Goal: Task Accomplishment & Management: Manage account settings

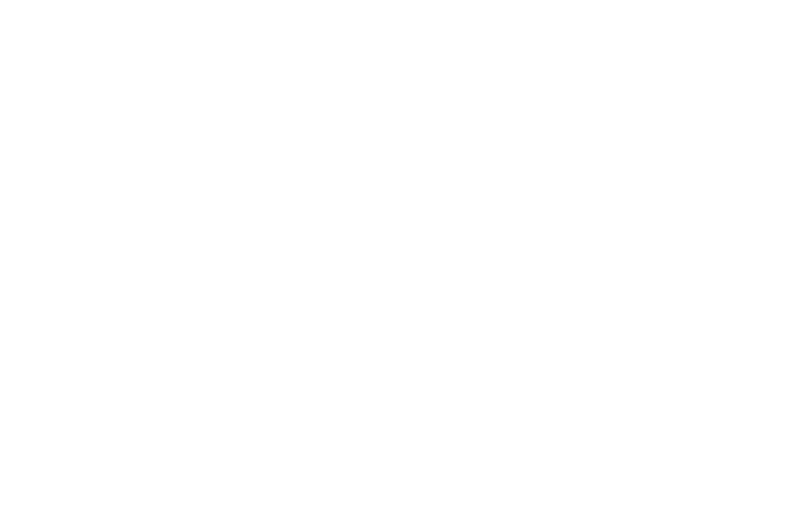
scroll to position [0, 3449]
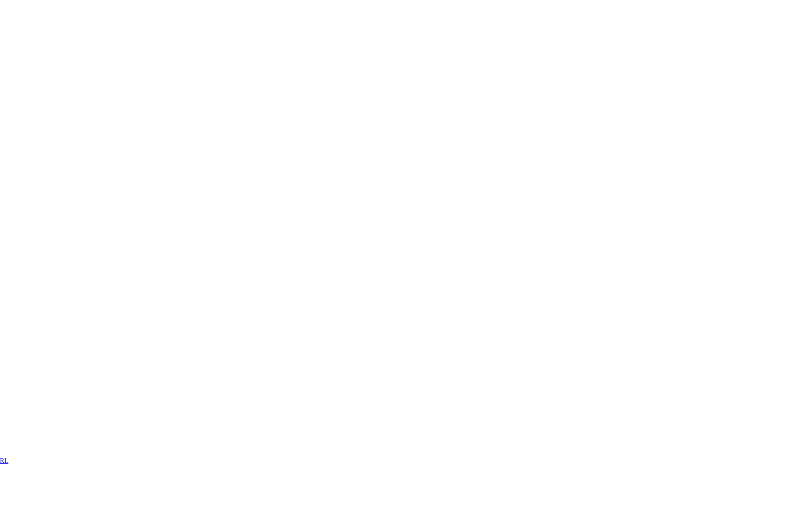
scroll to position [337, 3449]
drag, startPoint x: 557, startPoint y: 256, endPoint x: 360, endPoint y: 229, distance: 198.6
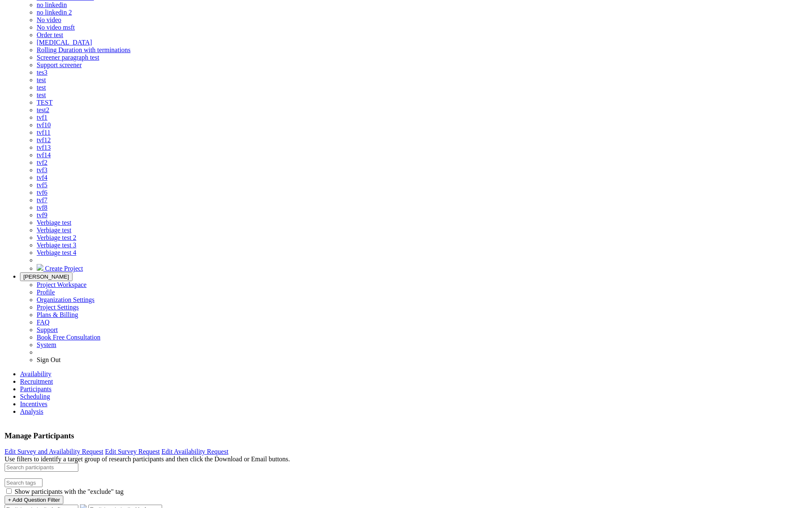
drag, startPoint x: 131, startPoint y: 257, endPoint x: 265, endPoint y: 254, distance: 133.9
copy div "[EMAIL_ADDRESS][DOMAIN_NAME]"
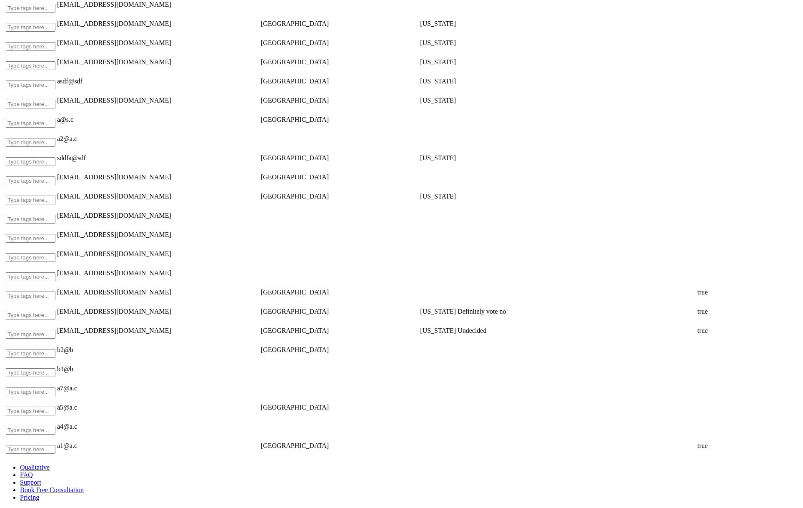
scroll to position [4162, 0]
click at [56, 437] on td "Type tags here..." at bounding box center [30, 446] width 50 height 18
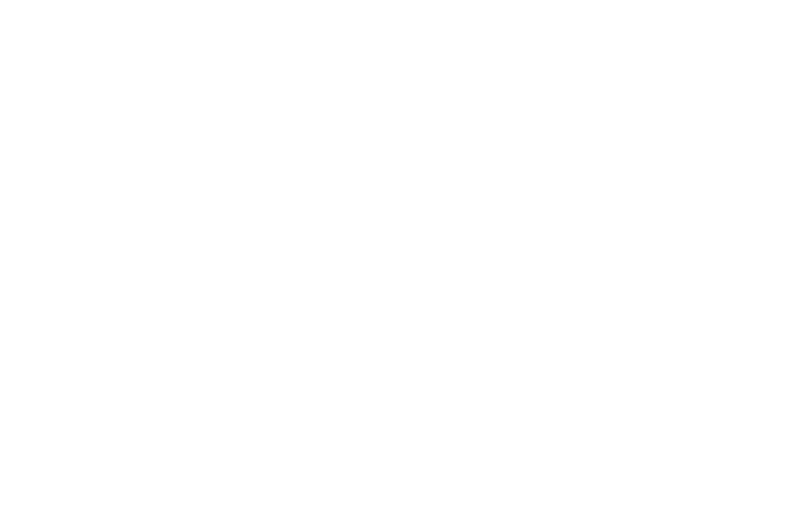
scroll to position [340, 0]
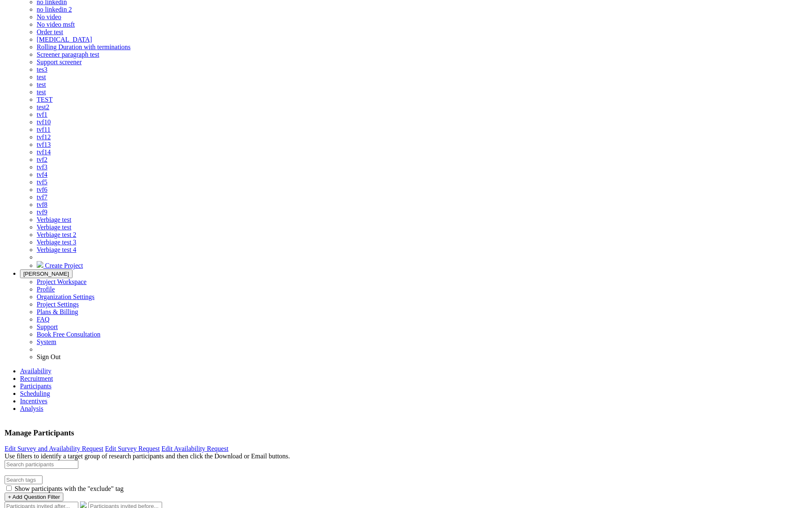
drag, startPoint x: 157, startPoint y: 308, endPoint x: 156, endPoint y: 293, distance: 15.4
drag, startPoint x: 156, startPoint y: 247, endPoint x: 217, endPoint y: 342, distance: 113.3
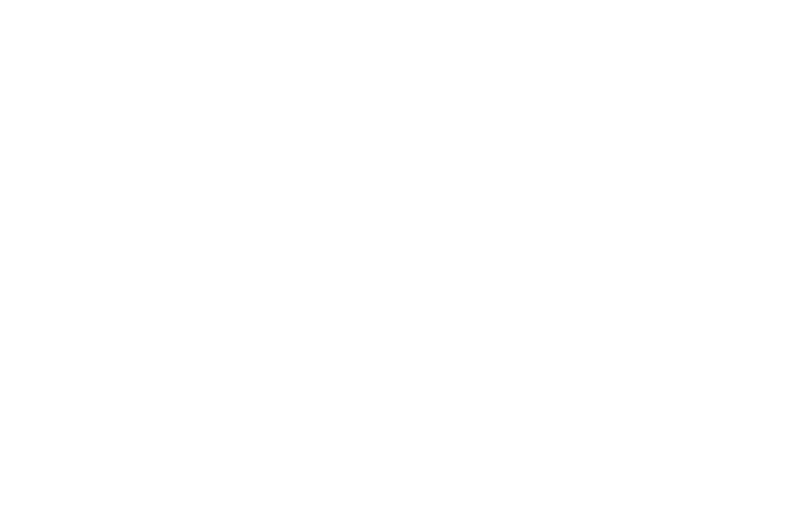
scroll to position [340, 3449]
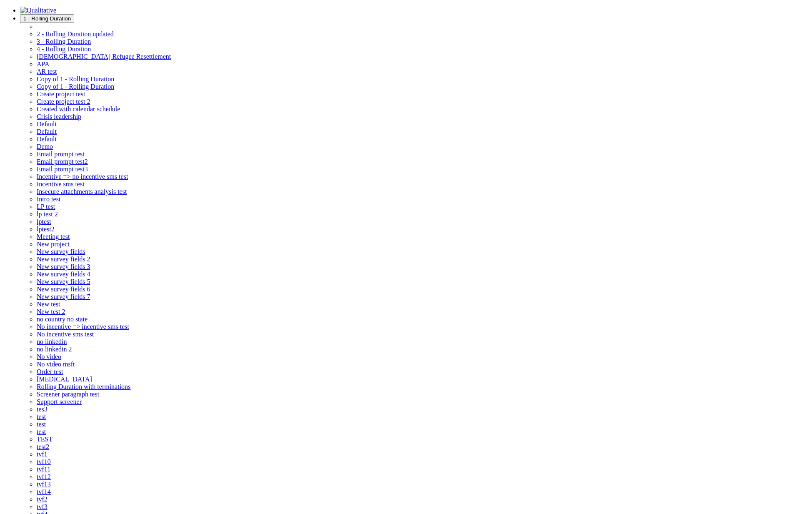
copy ui-view "https://localhost/screener/637073042d6fee0aa9d23238"
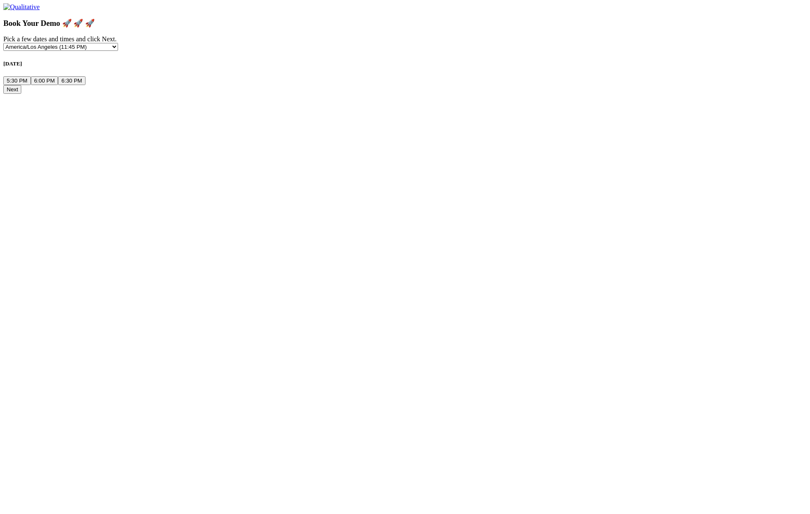
click at [361, 94] on div "Next" at bounding box center [404, 89] width 803 height 9
click at [233, 94] on ui-view "Book Your Demo 🚀 🚀 🚀 Pick a few dates and times and click Next. Etc/GMT-14 (8:4…" at bounding box center [404, 48] width 803 height 90
click at [225, 94] on ui-view "Book Your Demo 🚀 🚀 🚀 Pick a few dates and times and click Next. Etc/GMT-14 (8:4…" at bounding box center [404, 48] width 803 height 90
click at [420, 94] on ui-view "Book Your Demo 🚀 🚀 🚀 Pick a few dates and times and click Share Availability. E…" at bounding box center [404, 48] width 803 height 90
click at [683, 91] on ui-view "Book Your Demo 🚀 🚀 🚀 Pick a few dates and times and click Share Availability. E…" at bounding box center [404, 56] width 803 height 75
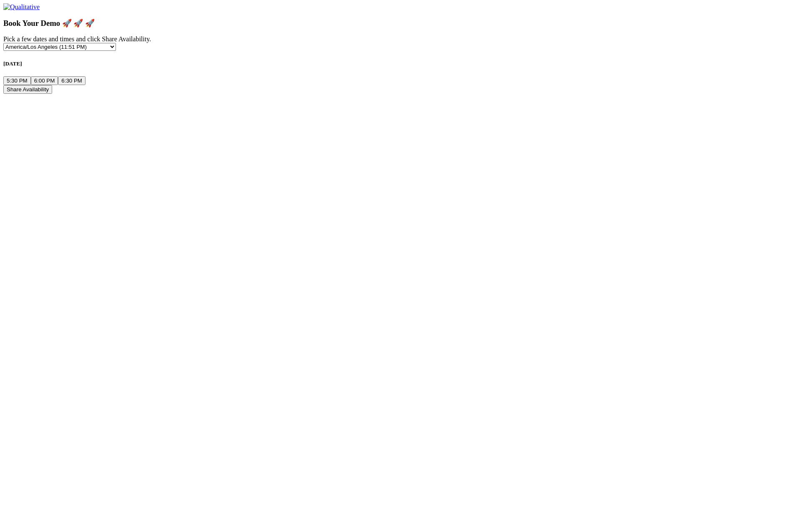
click at [429, 94] on ui-view "Book Your Demo 🚀 🚀 🚀 Pick a few dates and times and click Share Availability. E…" at bounding box center [404, 48] width 803 height 90
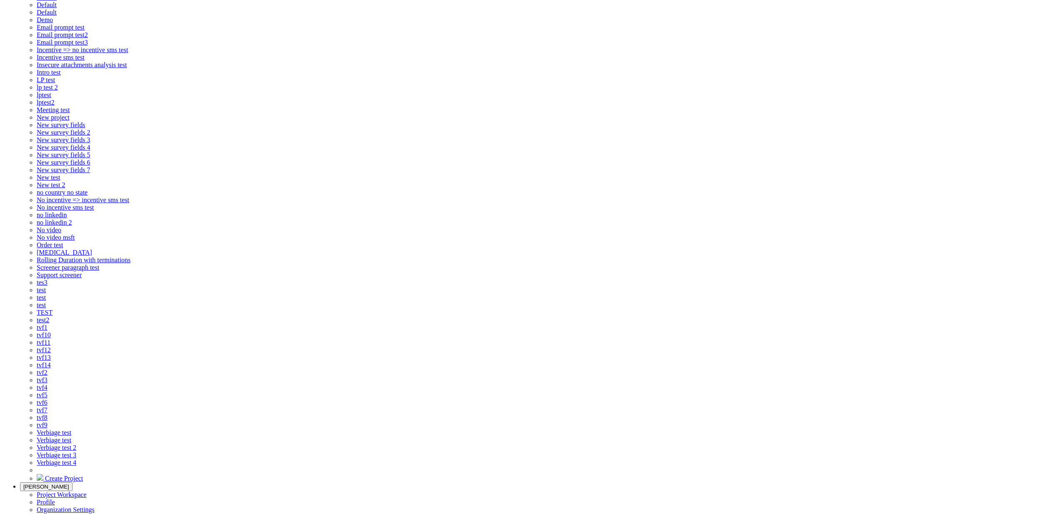
scroll to position [127, 0]
checkbox input "true"
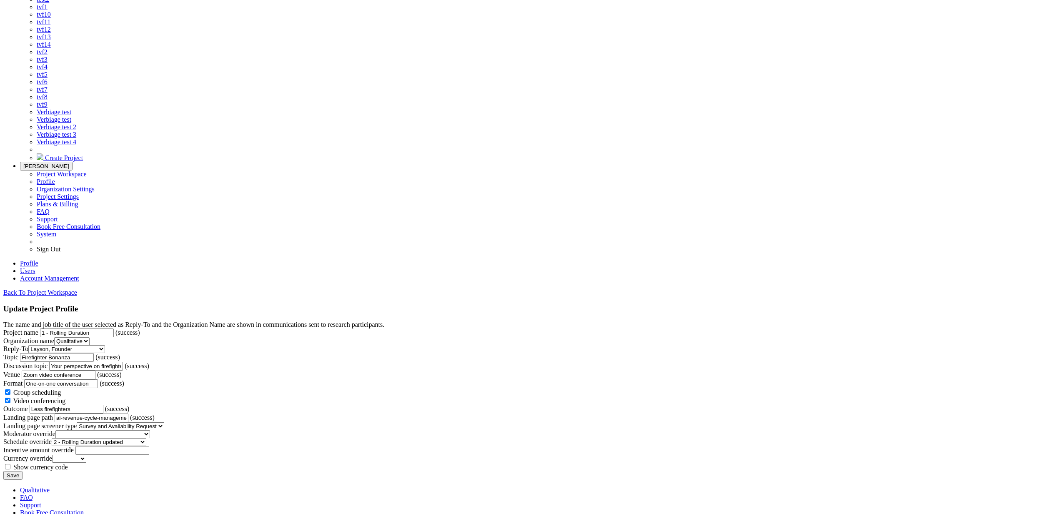
scroll to position [512, 0]
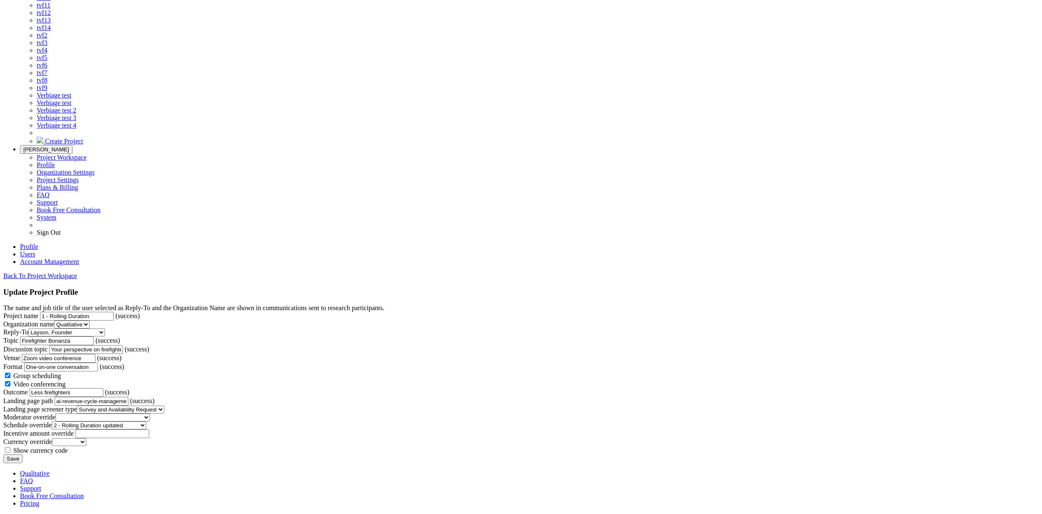
click at [23, 454] on input "Save" at bounding box center [12, 458] width 19 height 9
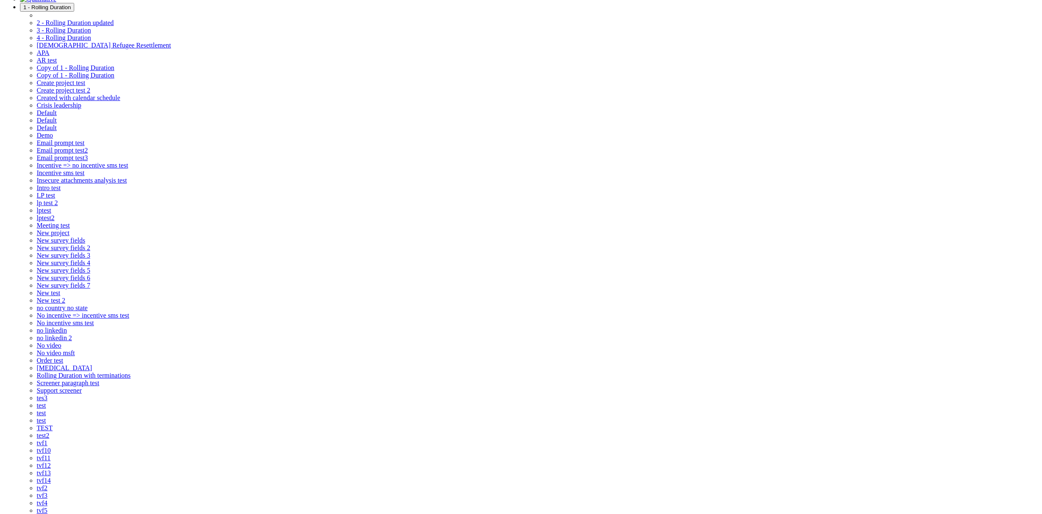
scroll to position [108, 0]
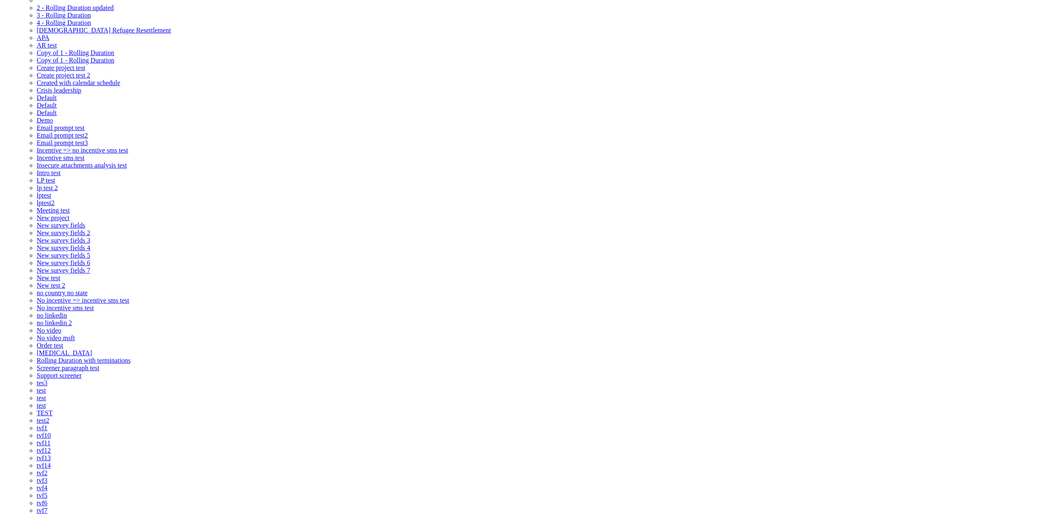
scroll to position [37, 0]
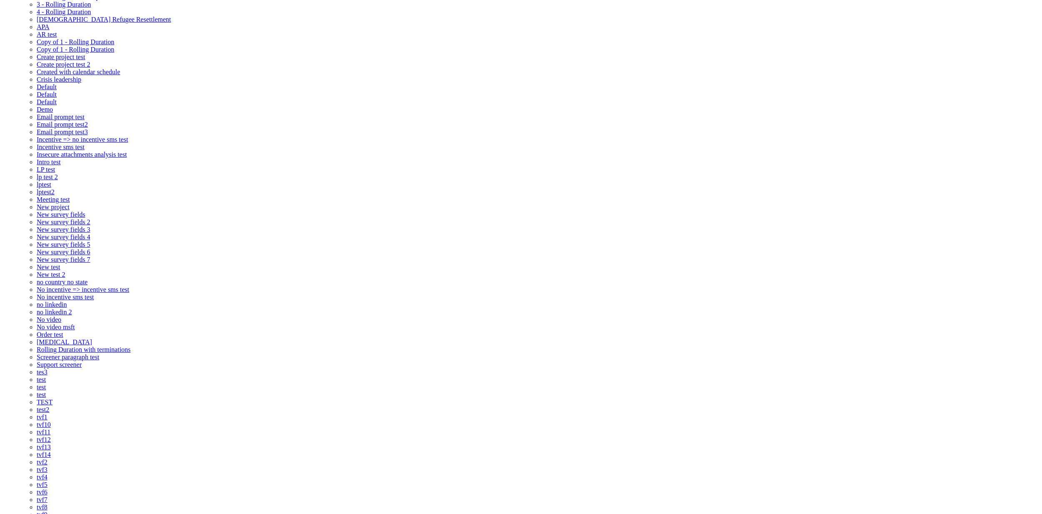
checkbox input "false"
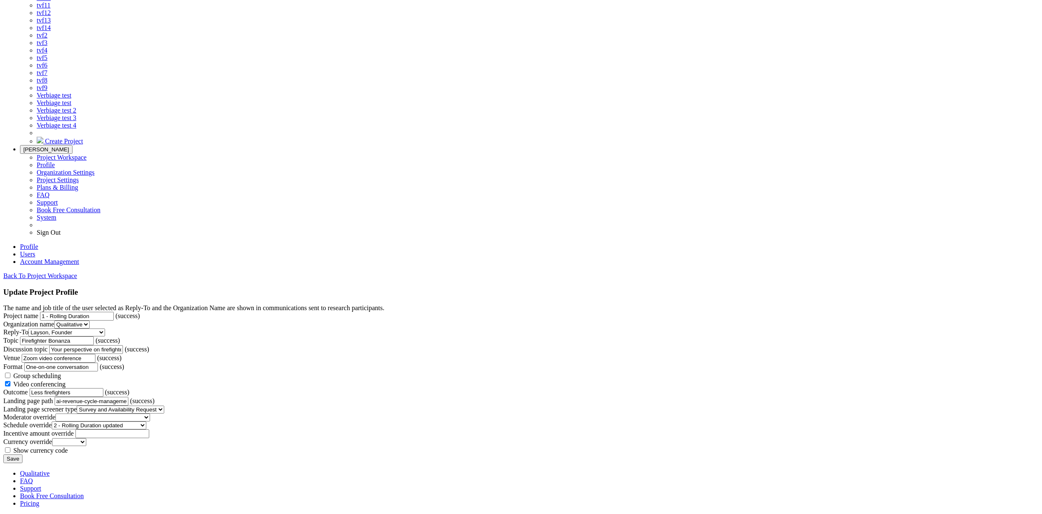
click at [23, 454] on input "Save" at bounding box center [12, 458] width 19 height 9
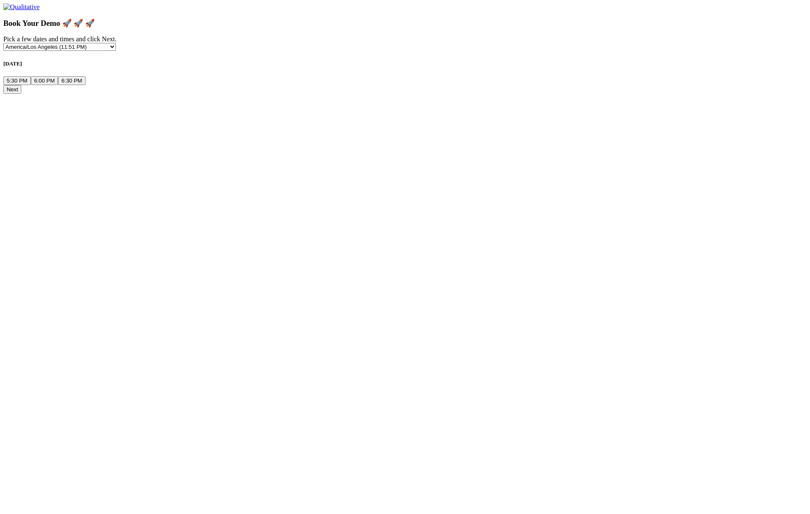
click at [122, 94] on ui-view "Book Your Demo 🚀 🚀 🚀 Pick a few dates and times and click Next. Etc/GMT-14 (8:5…" at bounding box center [404, 56] width 803 height 75
click at [676, 94] on ui-view "Book Your Demo 🚀 🚀 🚀 Pick a few dates and times and click Share Availability. E…" at bounding box center [404, 48] width 803 height 90
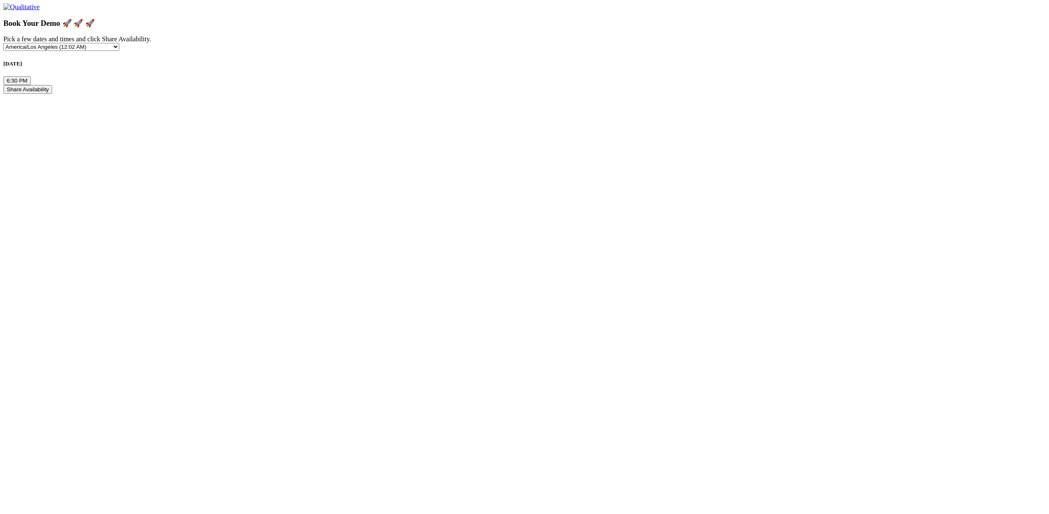
click at [31, 85] on button "6:30 PM" at bounding box center [17, 80] width 28 height 9
click at [52, 94] on button "Share Availability" at bounding box center [27, 89] width 49 height 9
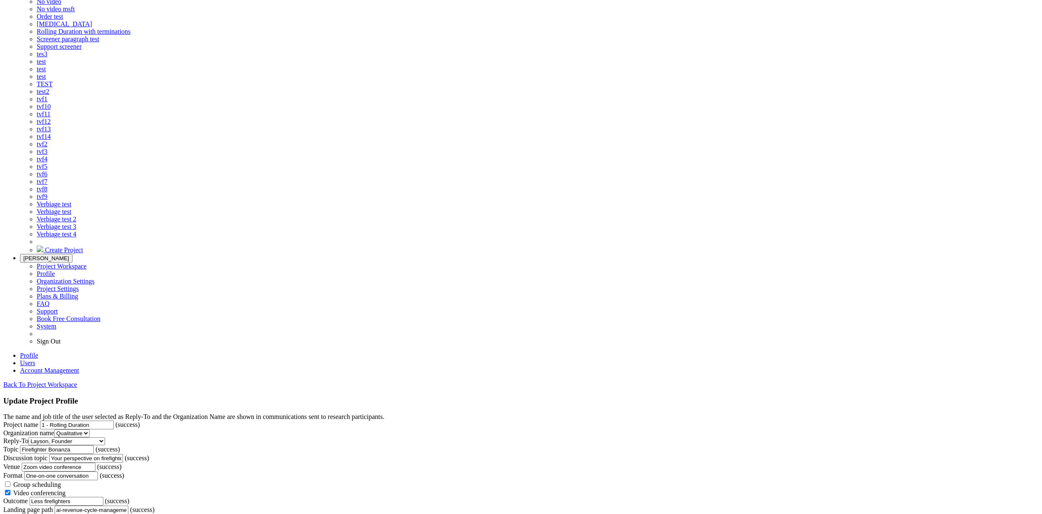
scroll to position [354, 0]
click at [61, 482] on span "Group scheduling" at bounding box center [37, 485] width 48 height 7
click at [10, 483] on input "Group scheduling" at bounding box center [7, 485] width 5 height 5
checkbox input "true"
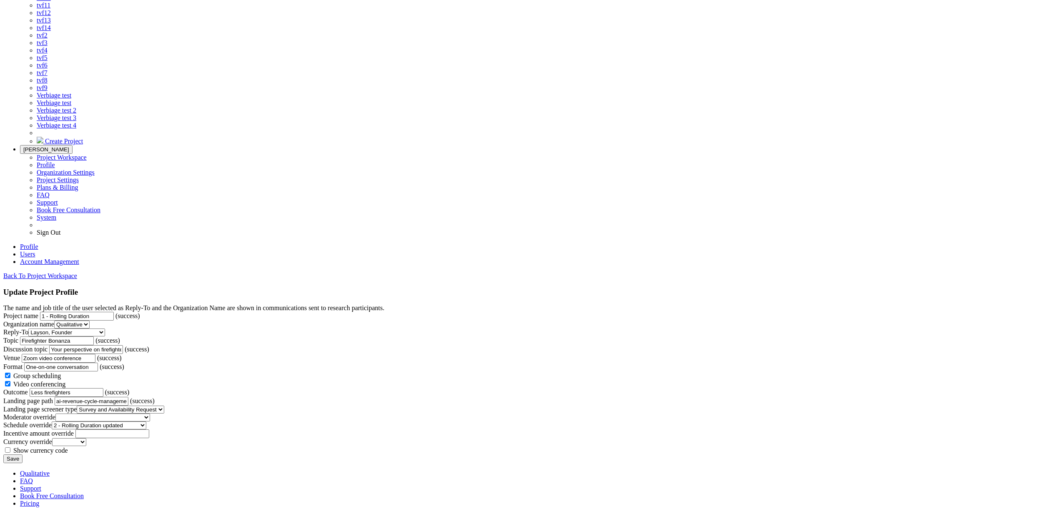
scroll to position [512, 0]
click at [23, 454] on input "Save" at bounding box center [12, 458] width 19 height 9
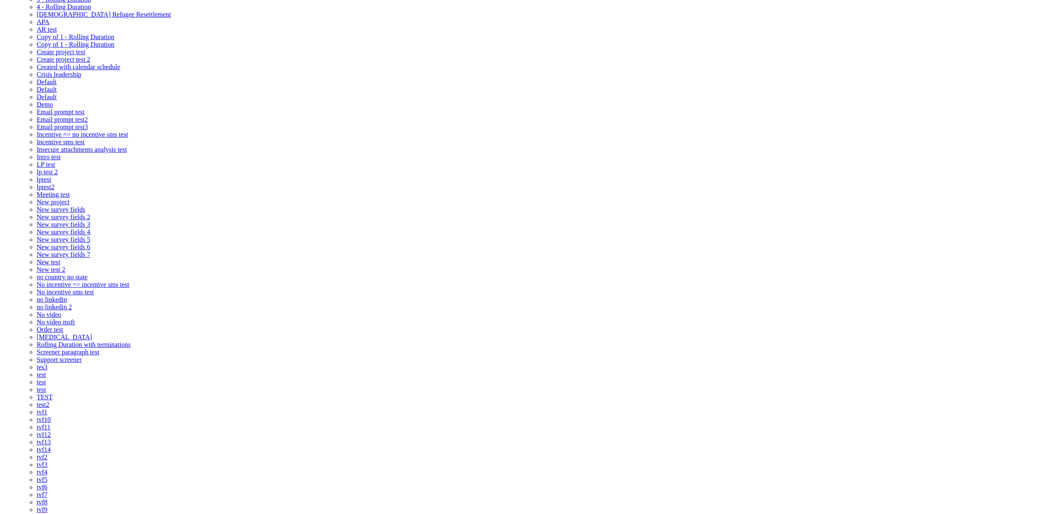
scroll to position [83, 0]
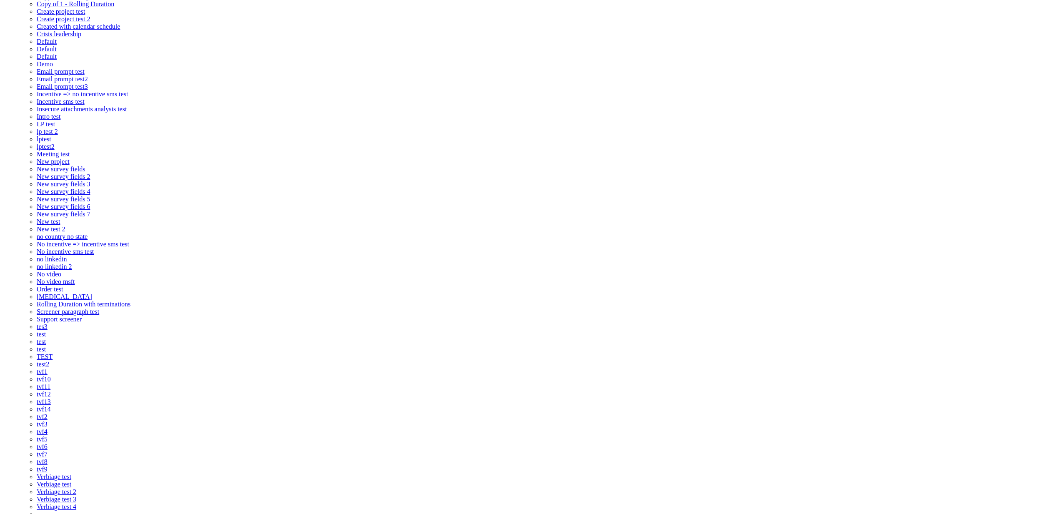
checkbox input "false"
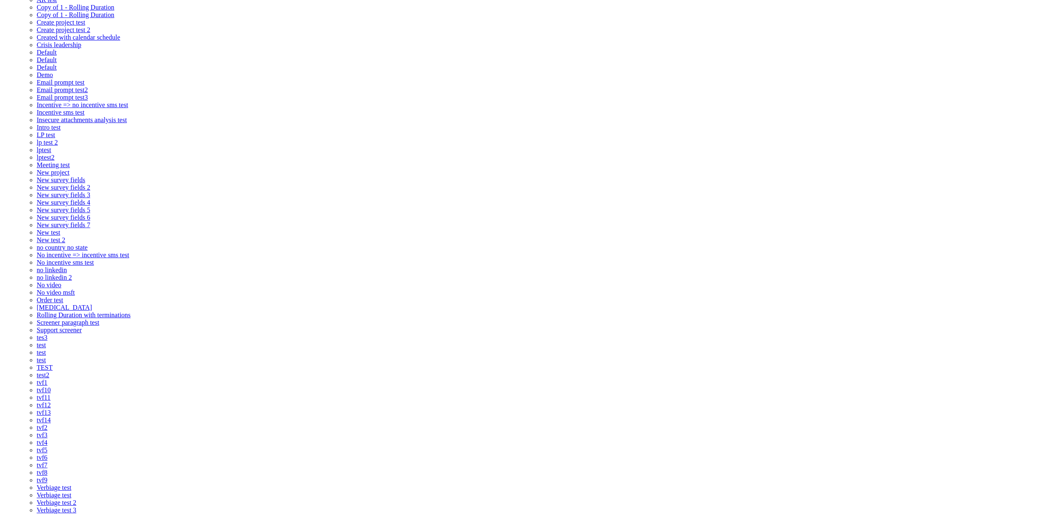
scroll to position [0, 0]
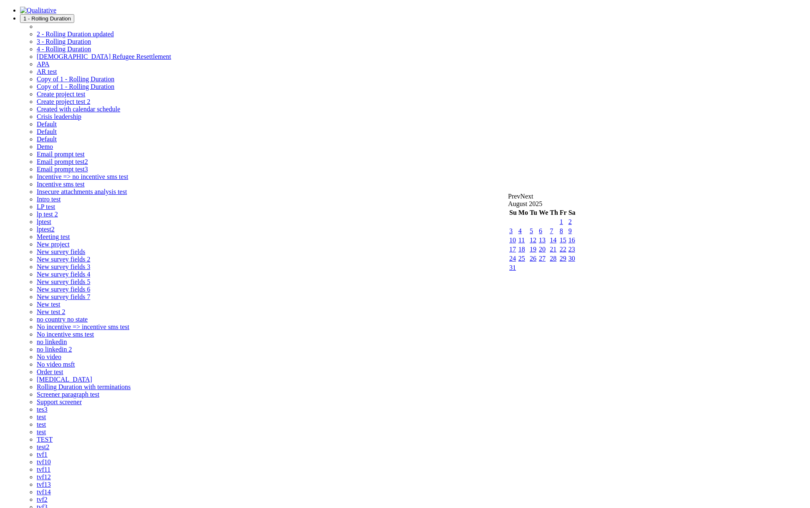
click at [545, 262] on link "27" at bounding box center [542, 258] width 7 height 7
type input "Aug 27, 2025"
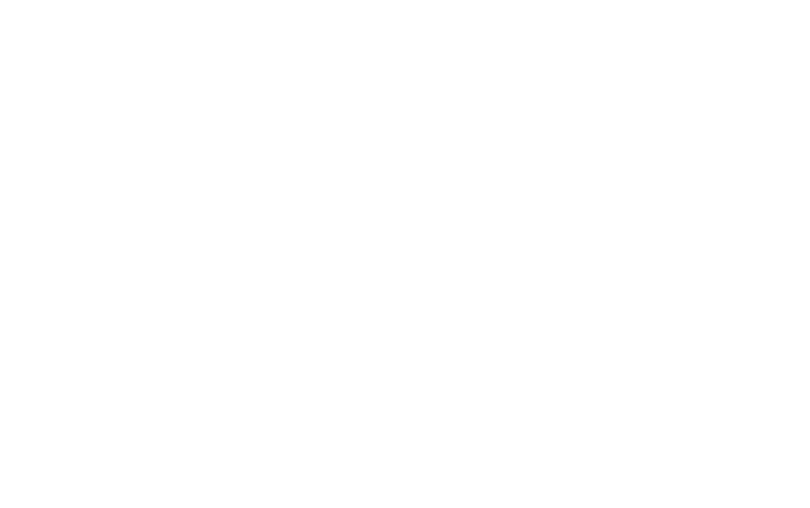
scroll to position [0, 2903]
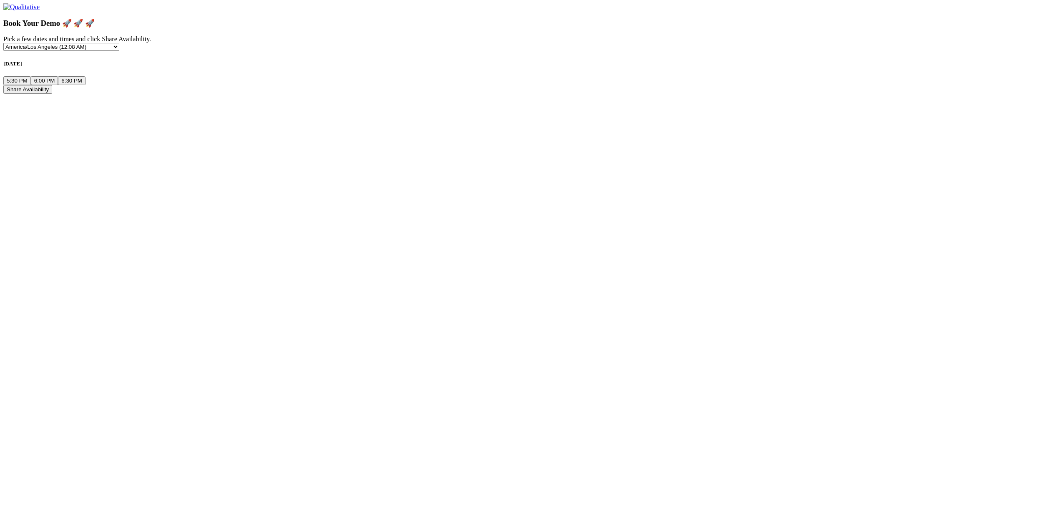
click at [85, 85] on button "6:30 PM" at bounding box center [72, 80] width 28 height 9
click at [52, 94] on button "Share Availability" at bounding box center [27, 89] width 49 height 9
click at [31, 85] on button "5:30 PM" at bounding box center [17, 80] width 28 height 9
click at [58, 85] on button "6:00 PM" at bounding box center [45, 80] width 28 height 9
click at [52, 94] on button "Share Availability" at bounding box center [27, 89] width 49 height 9
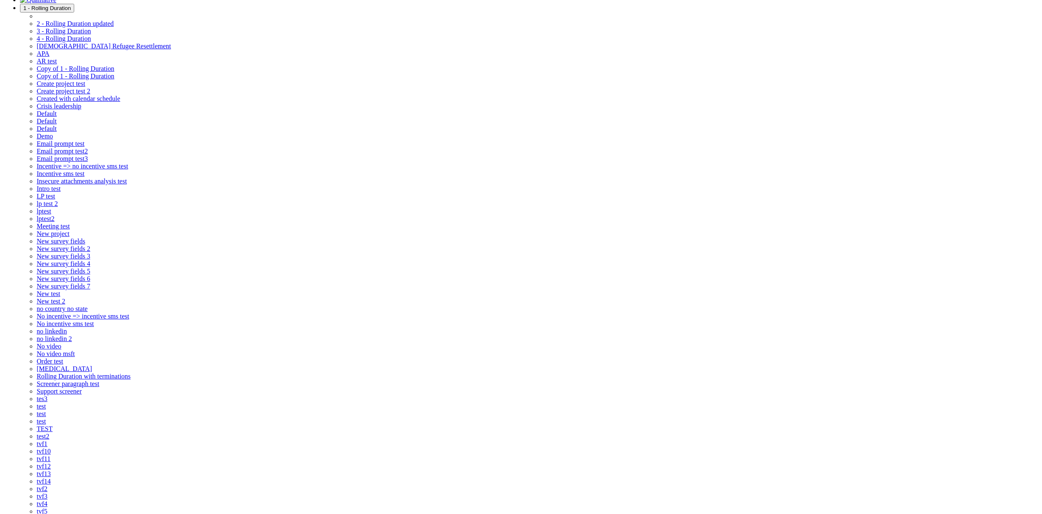
scroll to position [97, 0]
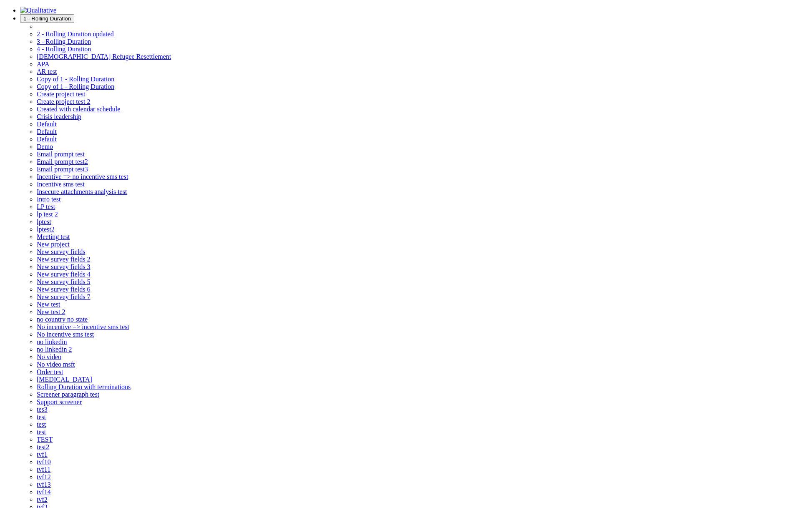
click at [525, 262] on link "25" at bounding box center [521, 258] width 7 height 7
type input "Aug 25, 2025"
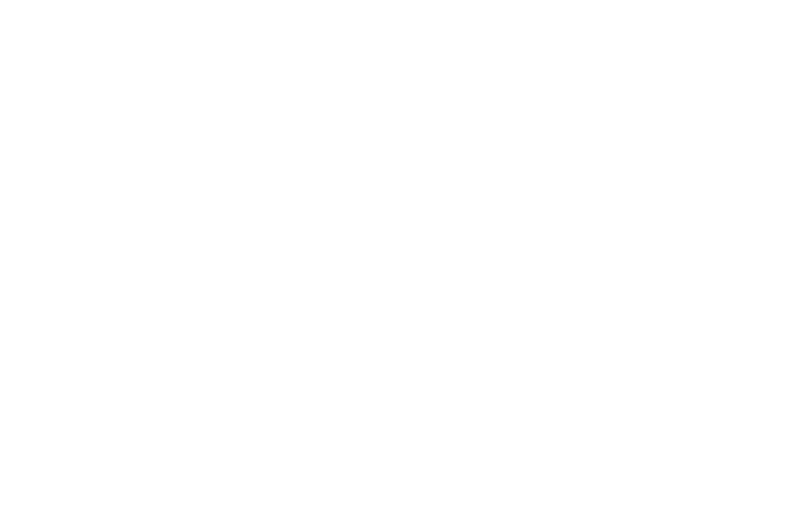
scroll to position [0, 2747]
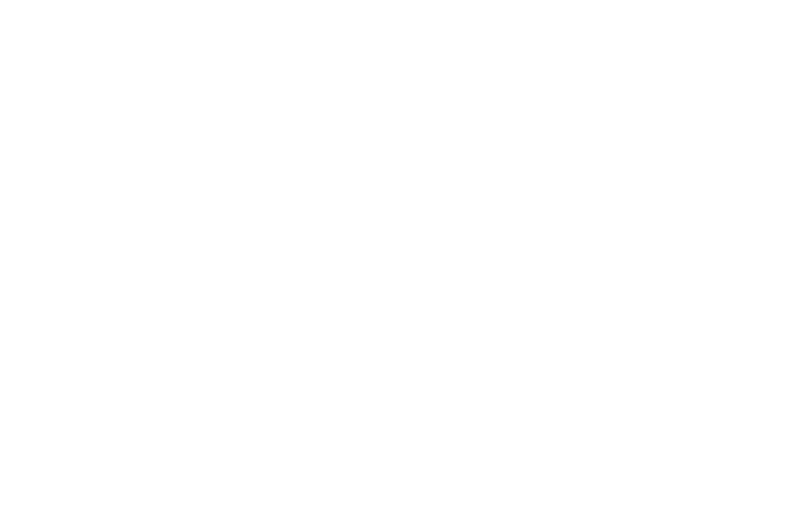
scroll to position [0, 0]
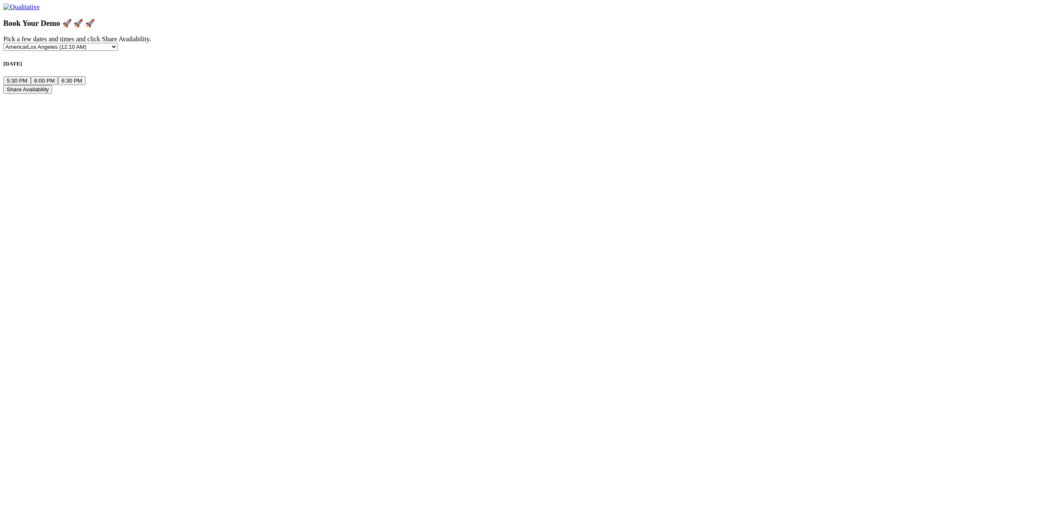
click at [58, 85] on button "6:00 PM" at bounding box center [45, 80] width 28 height 9
click at [52, 94] on button "Share Availability" at bounding box center [27, 89] width 49 height 9
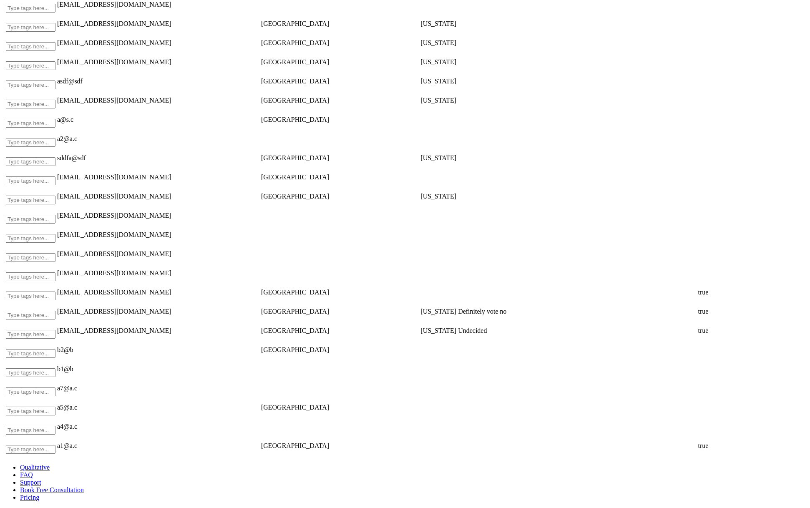
scroll to position [4210, 0]
click at [222, 437] on td "a1@a.c" at bounding box center [141, 446] width 168 height 18
drag, startPoint x: 98, startPoint y: 412, endPoint x: 69, endPoint y: 417, distance: 28.7
drag, startPoint x: 58, startPoint y: 420, endPoint x: 53, endPoint y: 430, distance: 11.2
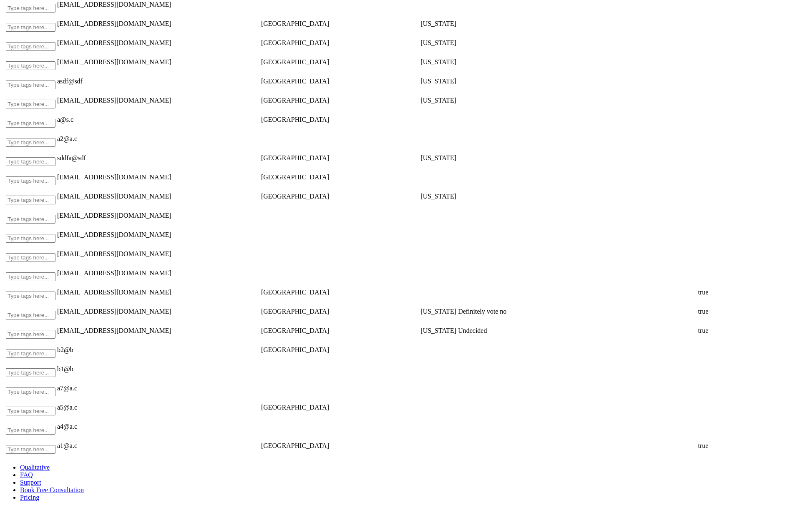
click at [42, 437] on td "Type tags here..." at bounding box center [30, 446] width 50 height 18
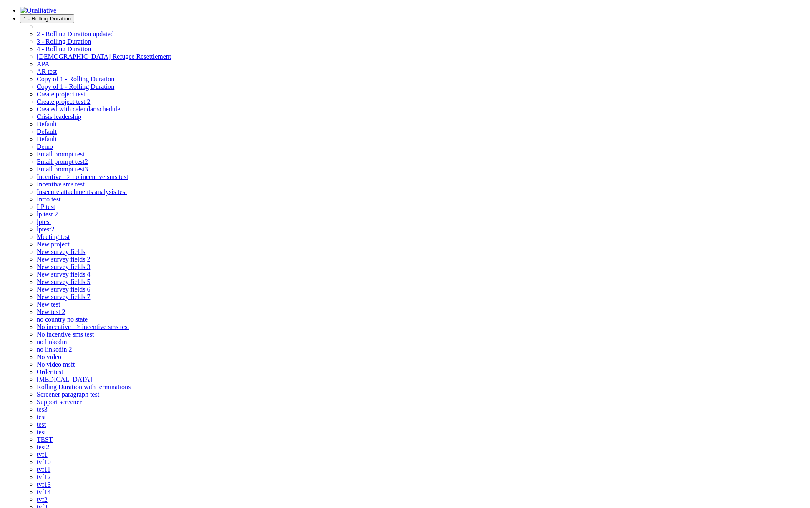
type input "sometag"
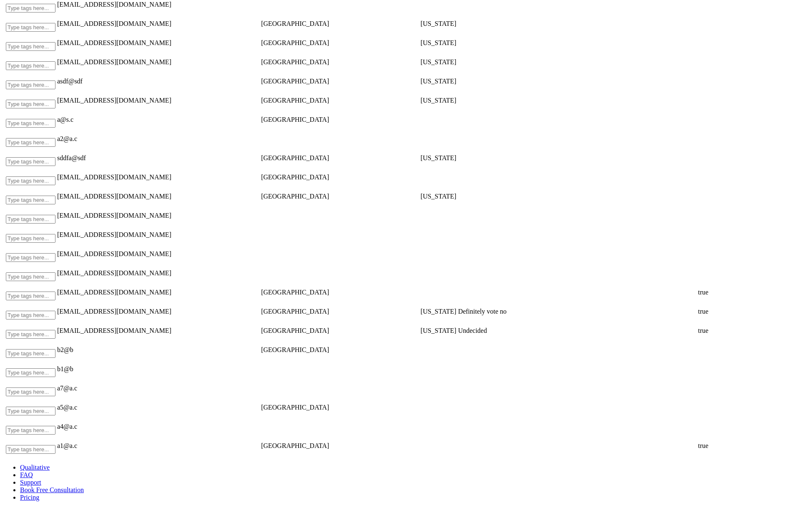
scroll to position [4210, 0]
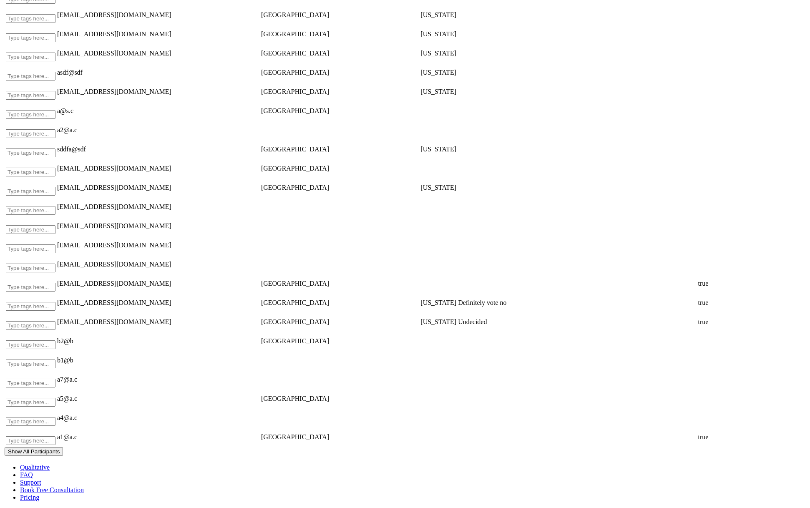
scroll to position [4229, 0]
click at [62, 447] on button "Show All Participants" at bounding box center [34, 451] width 58 height 9
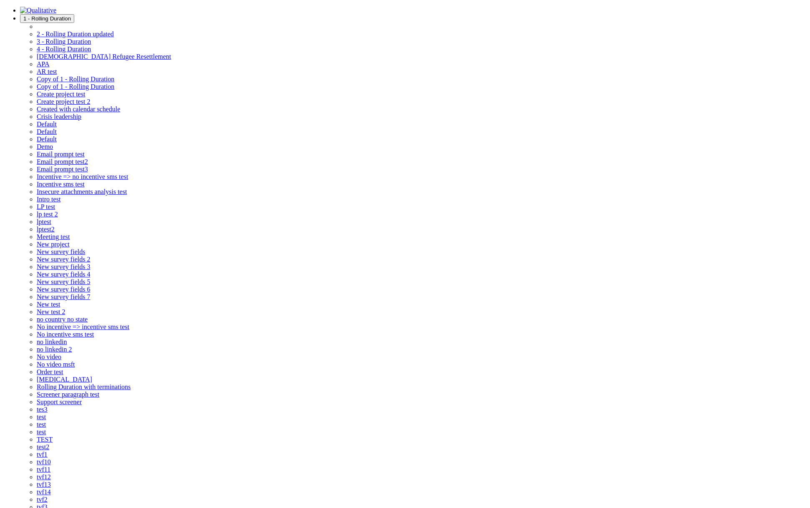
checkbox input "false"
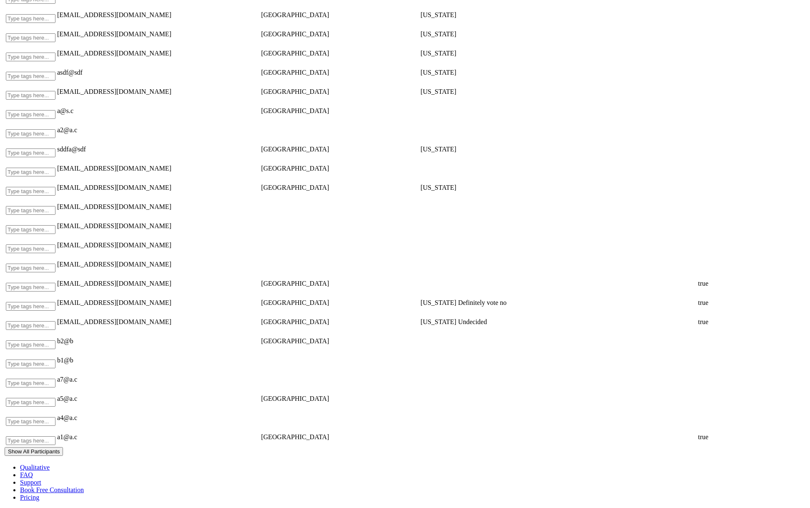
scroll to position [4229, 0]
click at [17, 447] on button "Show All Participants" at bounding box center [34, 451] width 58 height 9
click at [134, 428] on td "a1@a.c" at bounding box center [141, 437] width 168 height 18
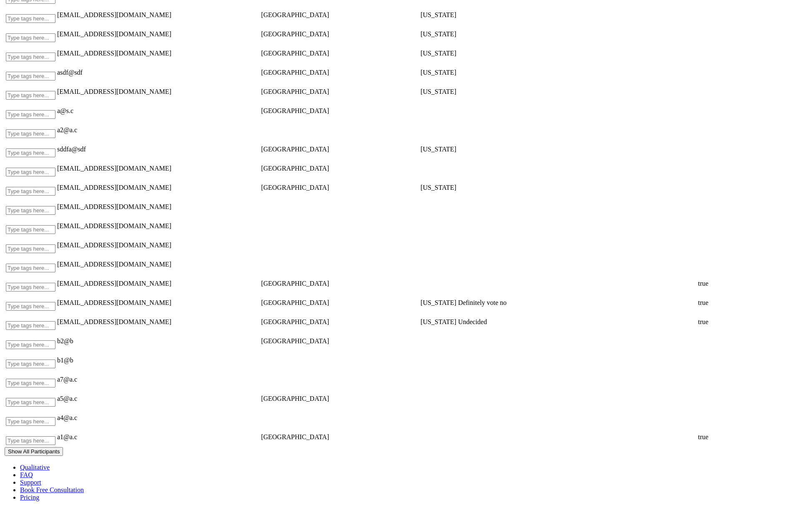
click at [134, 428] on td "a1@a.c" at bounding box center [141, 437] width 168 height 18
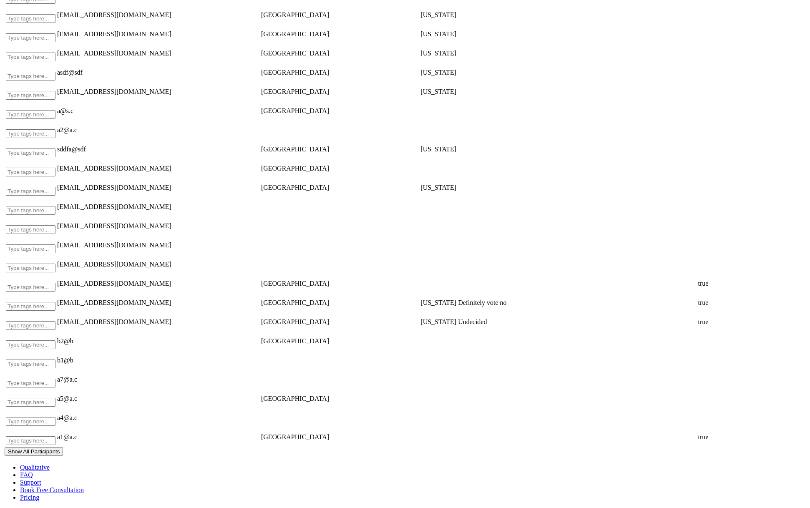
scroll to position [4229, 0]
click at [19, 447] on button "Show All Participants" at bounding box center [34, 451] width 58 height 9
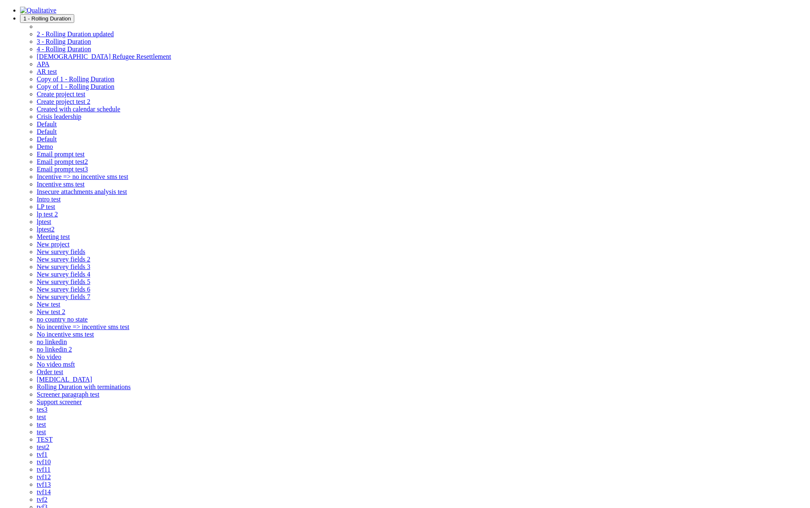
drag, startPoint x: 433, startPoint y: 53, endPoint x: 402, endPoint y: 58, distance: 30.8
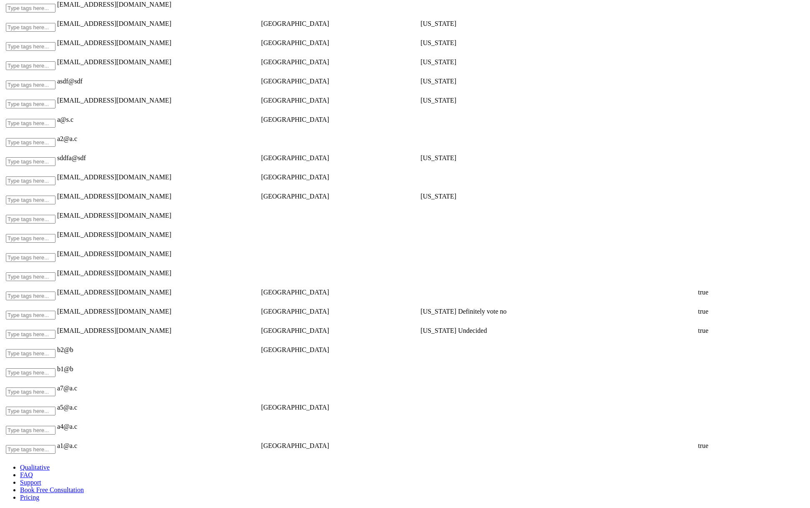
scroll to position [4210, 0]
drag, startPoint x: 110, startPoint y: 409, endPoint x: 73, endPoint y: 421, distance: 38.5
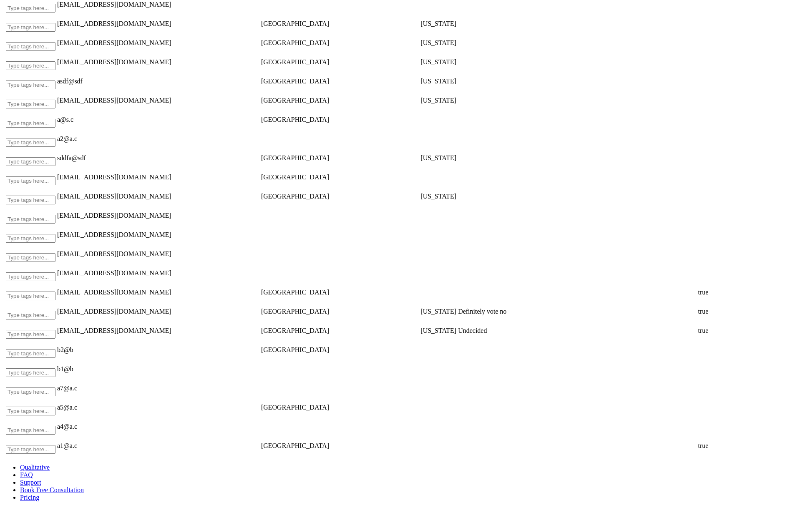
click at [55, 437] on td "Type tags here..." at bounding box center [30, 446] width 50 height 18
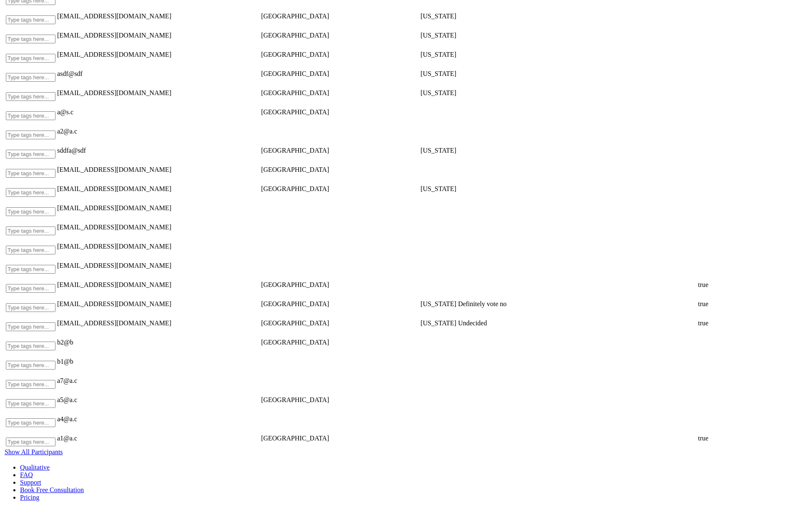
scroll to position [4229, 0]
click at [63, 448] on link "Show All Participants" at bounding box center [34, 451] width 58 height 7
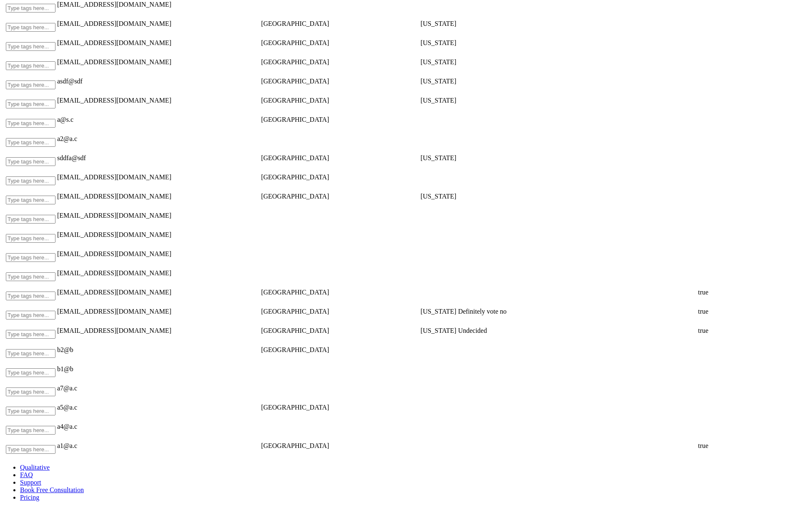
scroll to position [4210, 0]
click at [103, 464] on ui-view "Qualitative FAQ Support Book Free Consultation Pricing" at bounding box center [404, 483] width 803 height 38
click at [78, 464] on ui-view "Qualitative FAQ Support Book Free Consultation Pricing" at bounding box center [404, 483] width 803 height 38
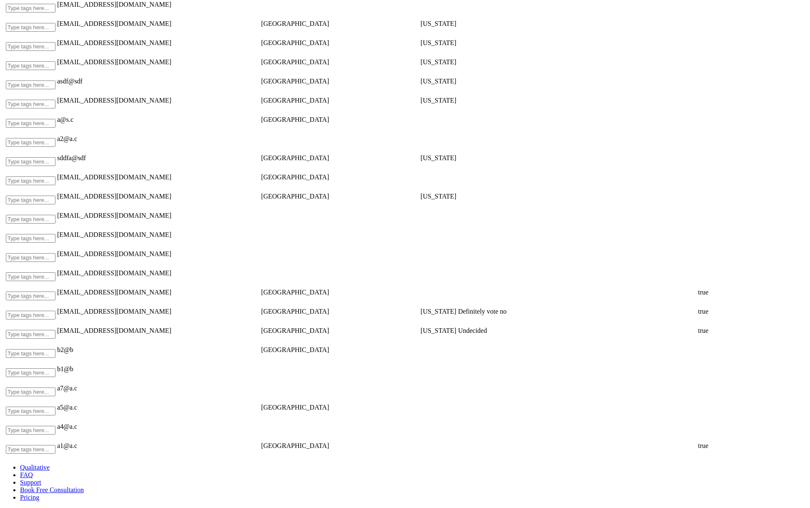
scroll to position [4210, 0]
drag, startPoint x: 67, startPoint y: 409, endPoint x: 66, endPoint y: 418, distance: 8.8
click at [56, 437] on td "Type tags here..." at bounding box center [30, 446] width 50 height 18
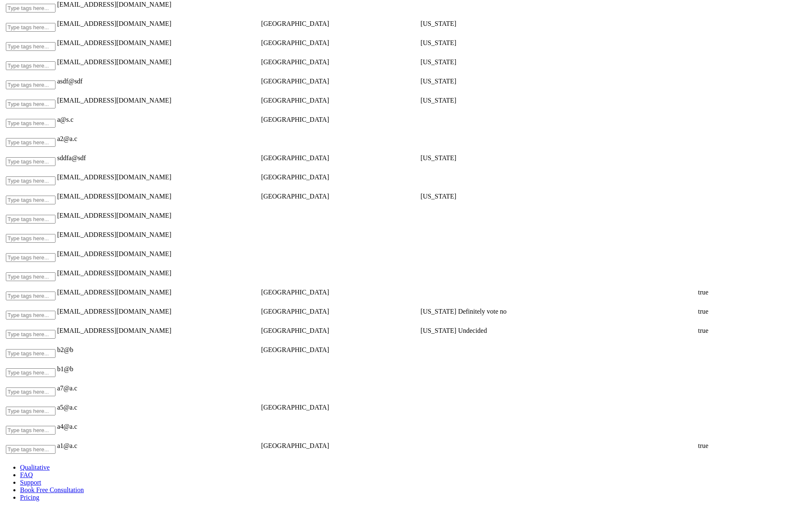
scroll to position [4210, 0]
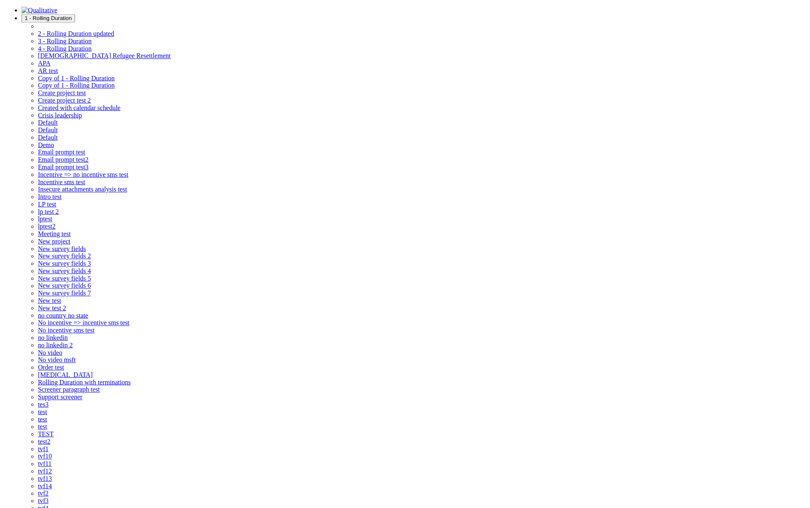
scroll to position [4229, 0]
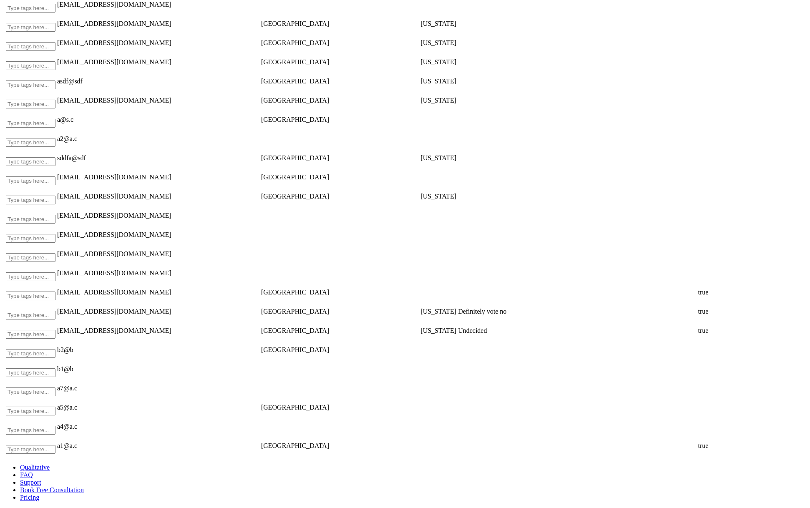
scroll to position [4210, 0]
drag, startPoint x: 231, startPoint y: 437, endPoint x: 257, endPoint y: 435, distance: 26.4
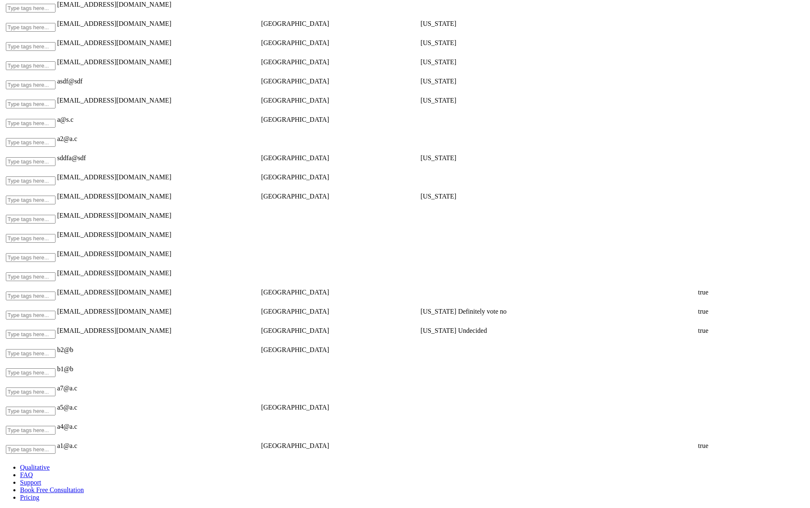
drag, startPoint x: 13, startPoint y: 401, endPoint x: 17, endPoint y: 429, distance: 28.1
click at [13, 437] on td "Type tags here..." at bounding box center [30, 446] width 50 height 18
click at [26, 473] on ui-view "Qualitative FAQ Support Book Free Consultation Pricing" at bounding box center [404, 483] width 803 height 38
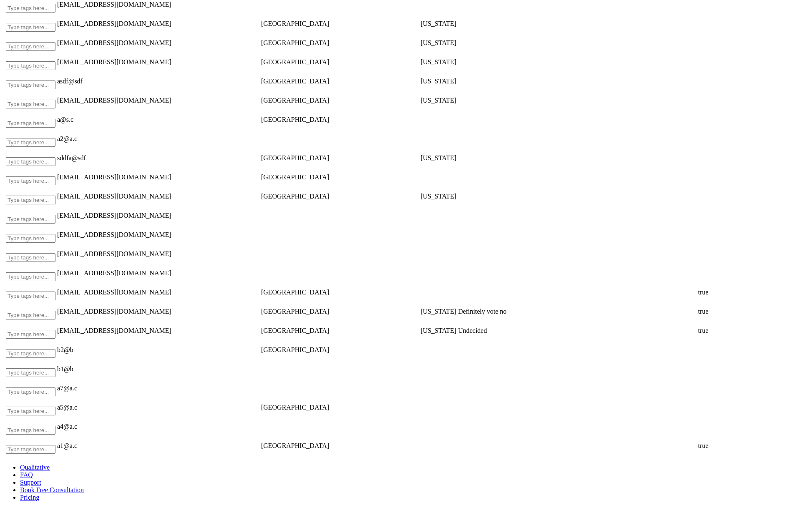
click at [28, 476] on ui-view "Qualitative FAQ Support Book Free Consultation Pricing" at bounding box center [404, 483] width 803 height 38
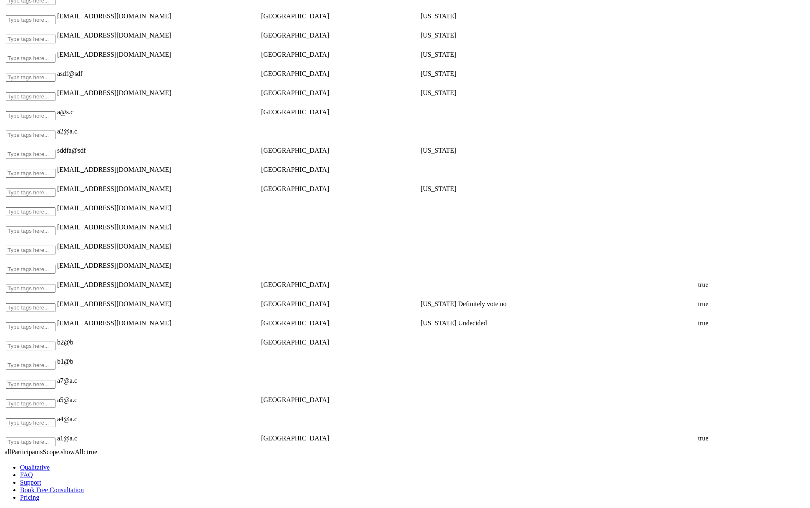
scroll to position [4219, 0]
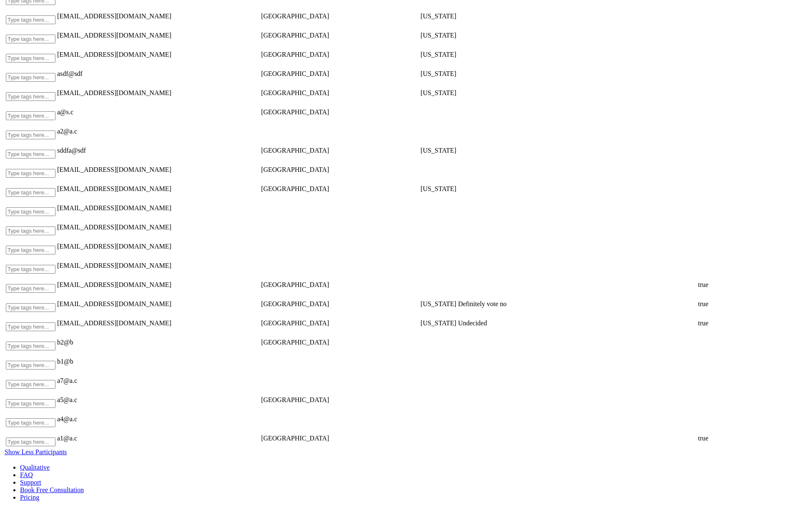
click at [66, 448] on link "Show Less Participants" at bounding box center [36, 451] width 62 height 7
click at [67, 448] on link "Show Less Participants" at bounding box center [36, 451] width 62 height 7
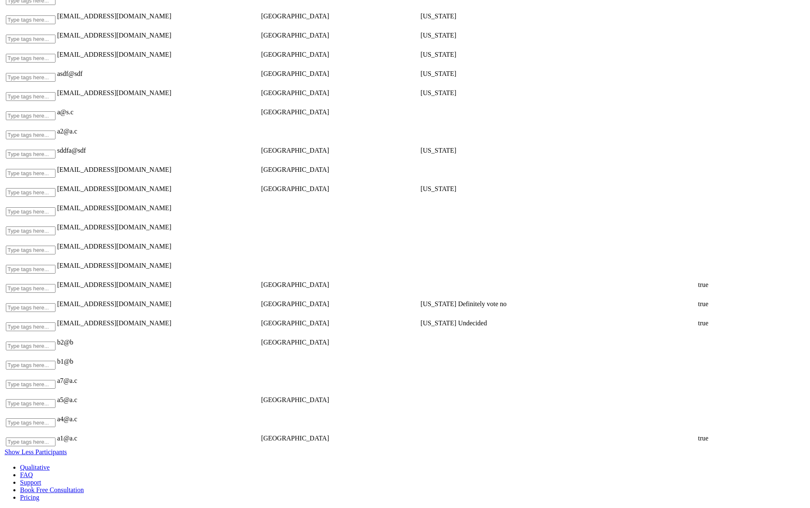
click at [55, 448] on link "Show Less Participants" at bounding box center [36, 451] width 62 height 7
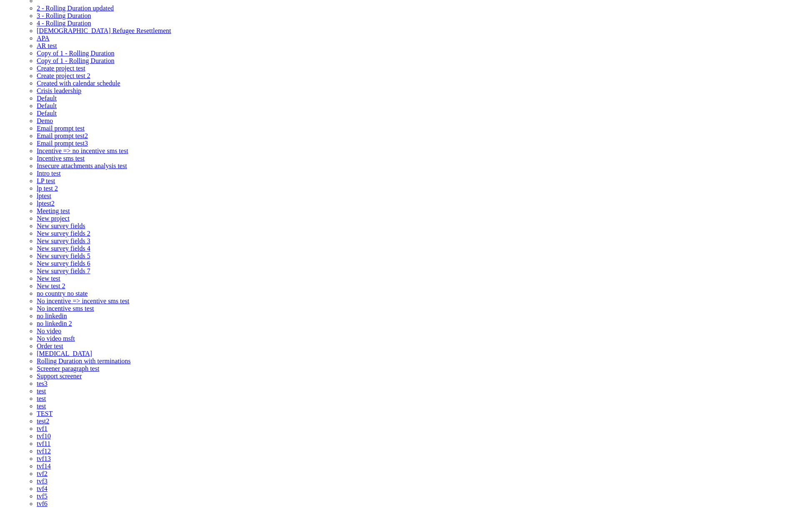
scroll to position [74, 0]
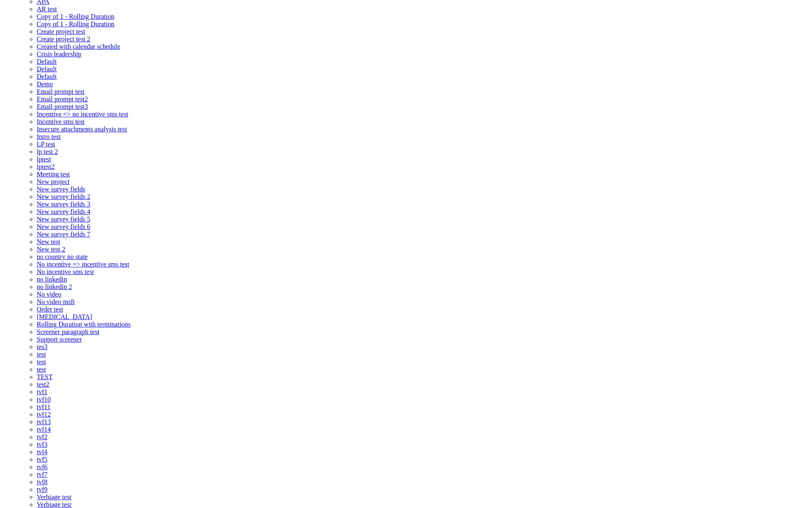
scroll to position [74, 0]
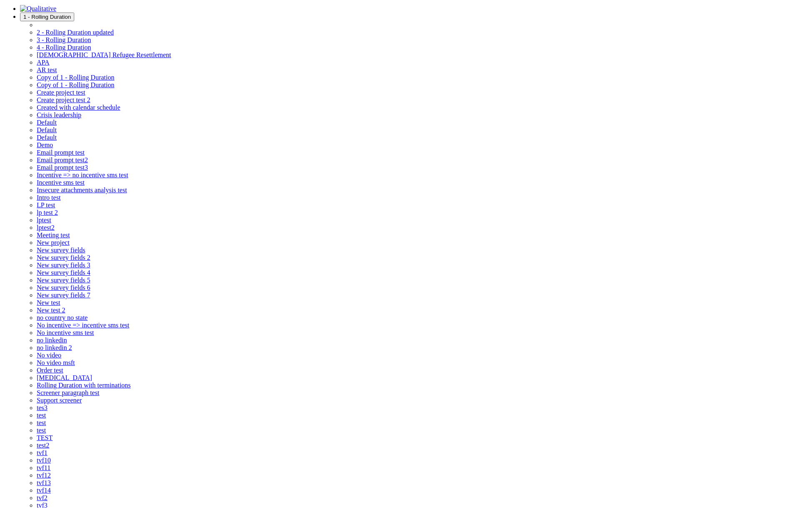
scroll to position [0, 0]
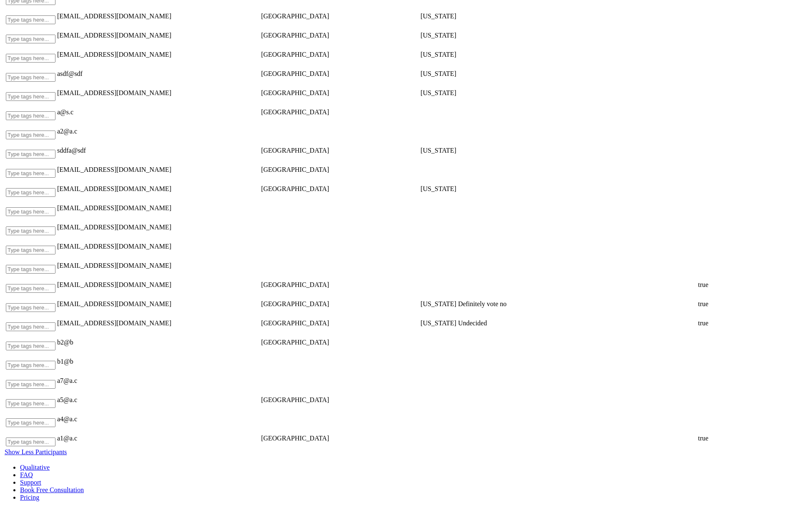
scroll to position [4229, 0]
click at [67, 448] on link "Show Less Participants" at bounding box center [36, 451] width 62 height 7
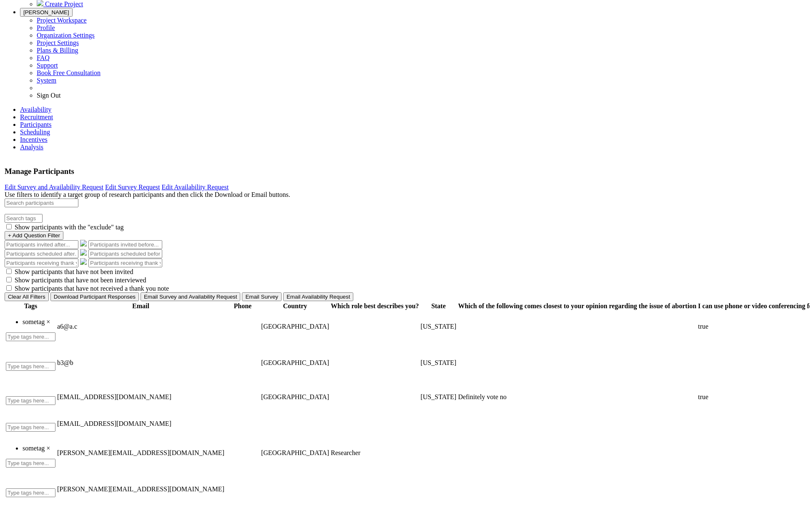
scroll to position [0, 0]
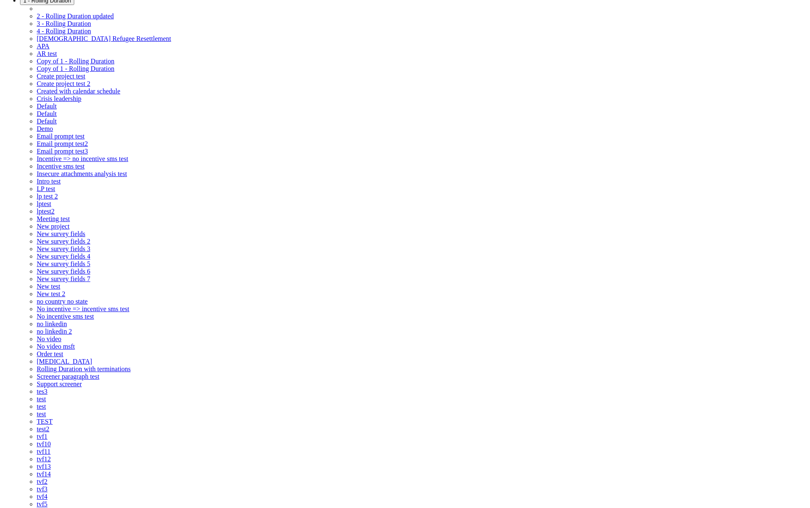
scroll to position [39, 0]
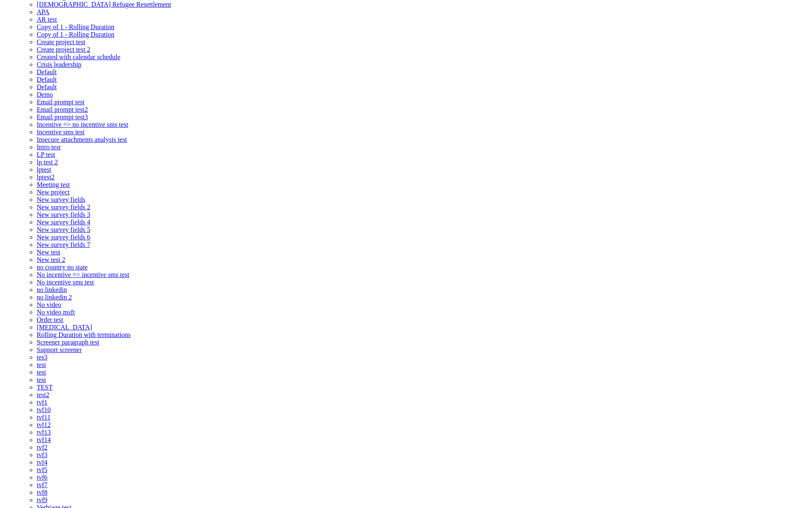
scroll to position [74, 0]
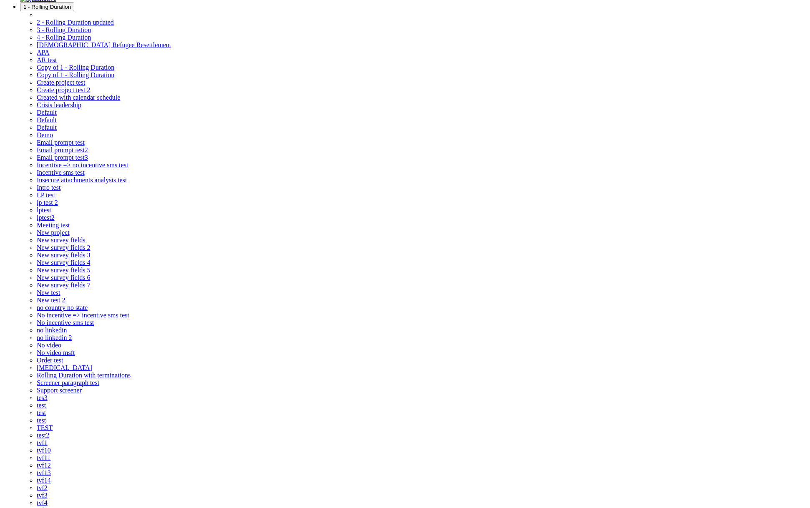
scroll to position [13, 0]
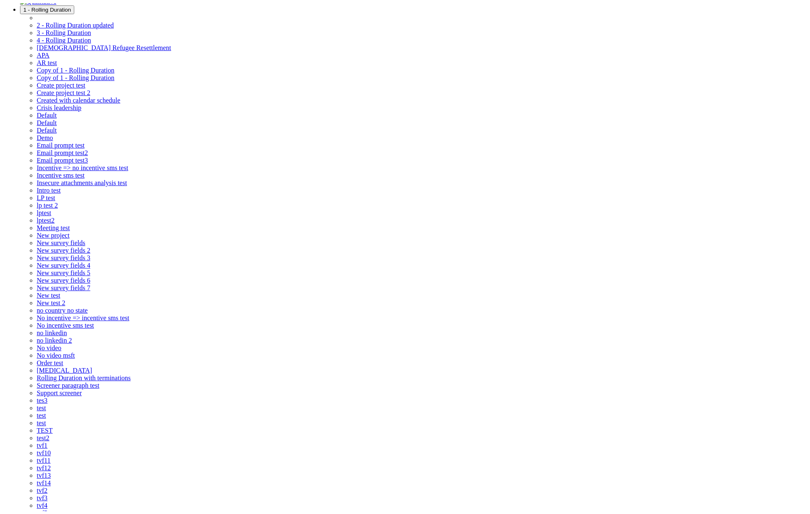
scroll to position [0, 0]
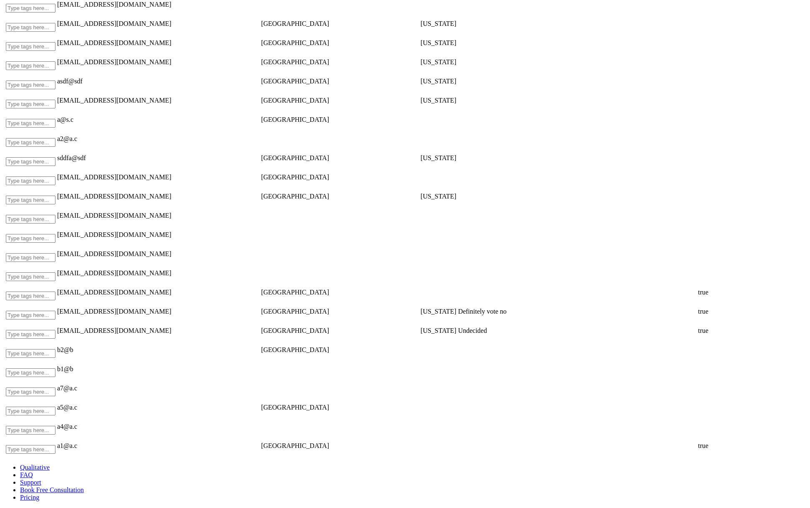
scroll to position [4210, 0]
click at [33, 464] on ui-view "Qualitative FAQ Support Book Free Consultation Pricing" at bounding box center [404, 483] width 803 height 38
click at [34, 464] on ui-view "Qualitative FAQ Support Book Free Consultation Pricing" at bounding box center [404, 483] width 803 height 38
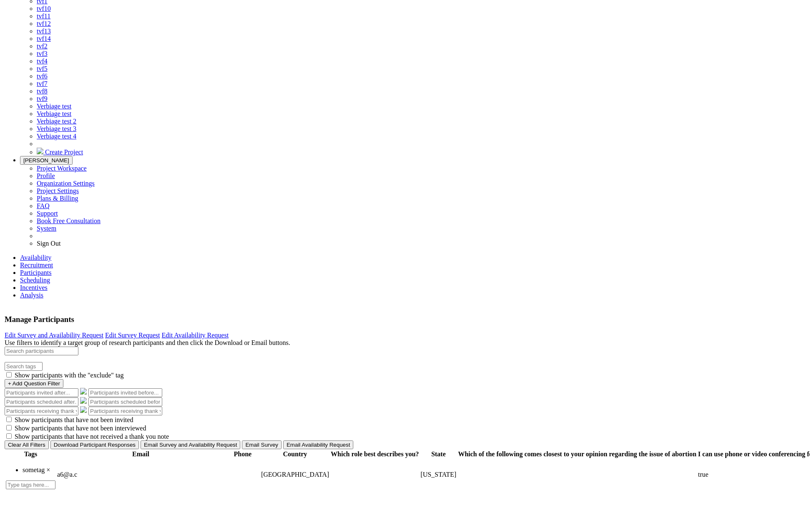
scroll to position [0, 0]
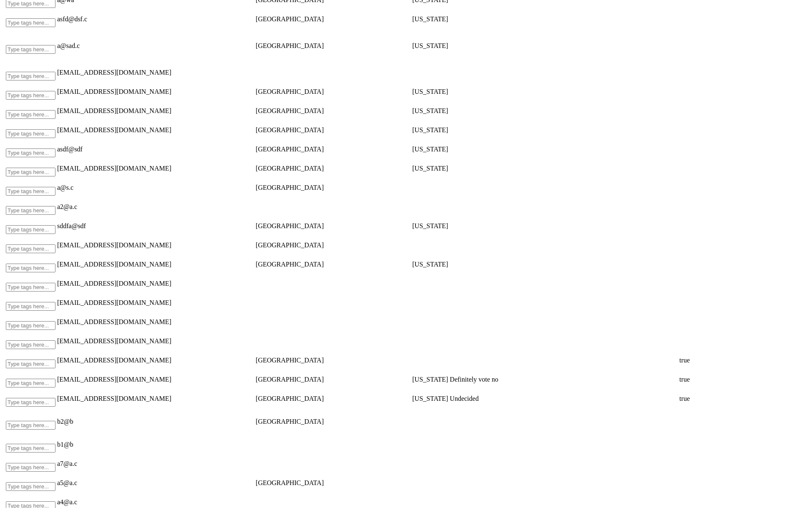
scroll to position [842, 0]
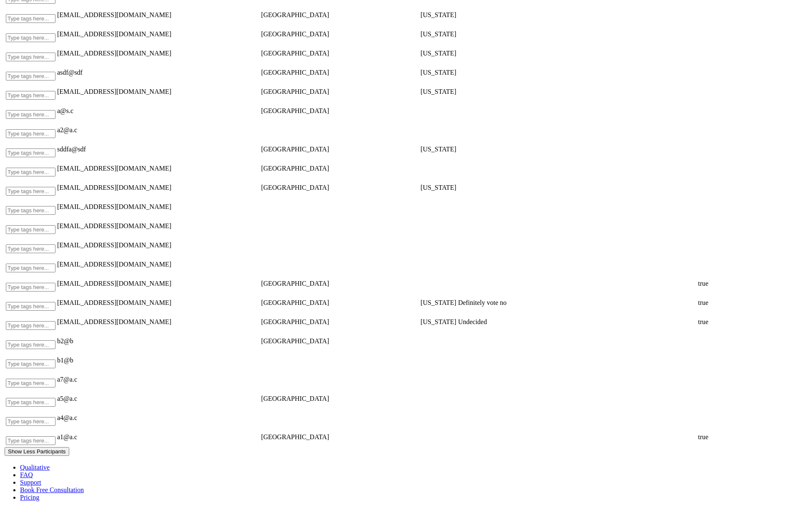
scroll to position [4229, 0]
click at [69, 447] on button "Show Less Participants" at bounding box center [37, 451] width 65 height 9
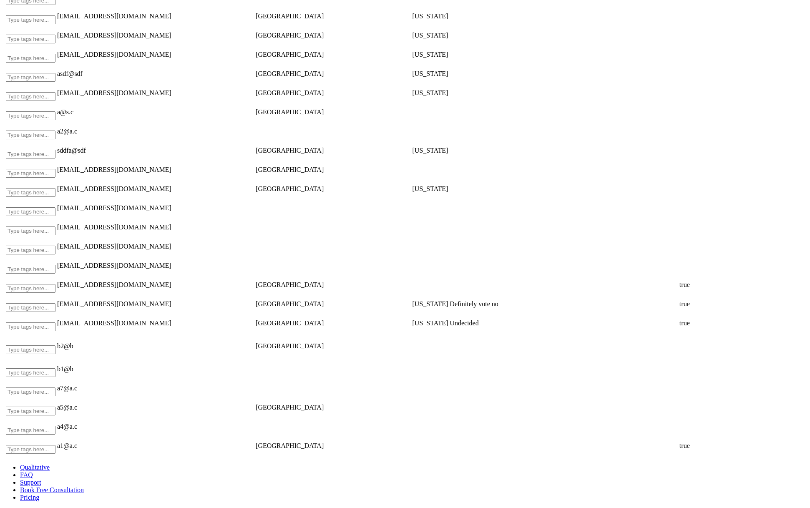
scroll to position [4210, 0]
click at [40, 437] on td "Type tags here..." at bounding box center [30, 446] width 50 height 18
drag, startPoint x: 43, startPoint y: 458, endPoint x: 45, endPoint y: 467, distance: 9.1
click at [43, 464] on ui-view "Qualitative FAQ Support Book Free Consultation Pricing" at bounding box center [404, 483] width 803 height 38
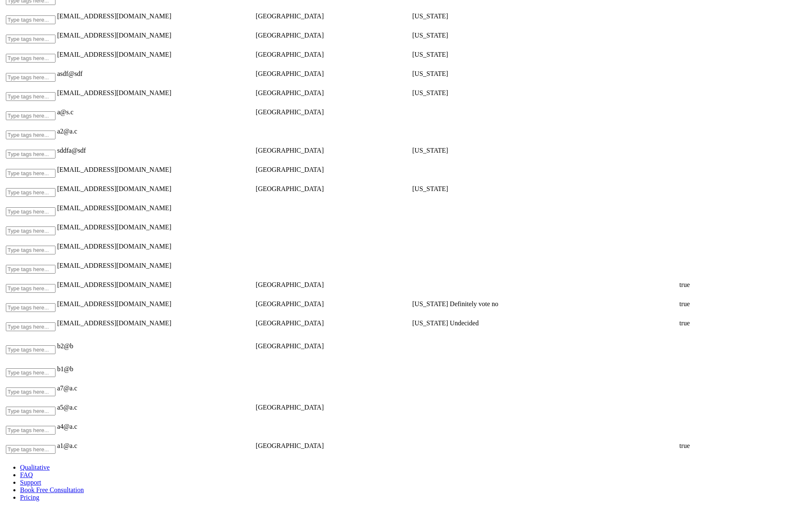
click at [47, 471] on ui-view "Qualitative FAQ Support Book Free Consultation Pricing" at bounding box center [404, 483] width 803 height 38
click at [63, 464] on ui-view "Qualitative FAQ Support Book Free Consultation Pricing" at bounding box center [404, 483] width 803 height 38
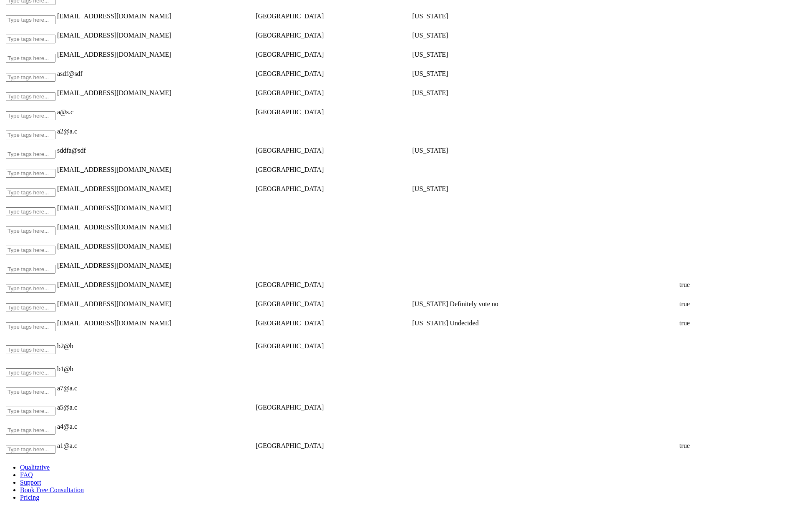
click at [64, 466] on ui-view "Qualitative FAQ Support Book Free Consultation Pricing" at bounding box center [404, 483] width 803 height 38
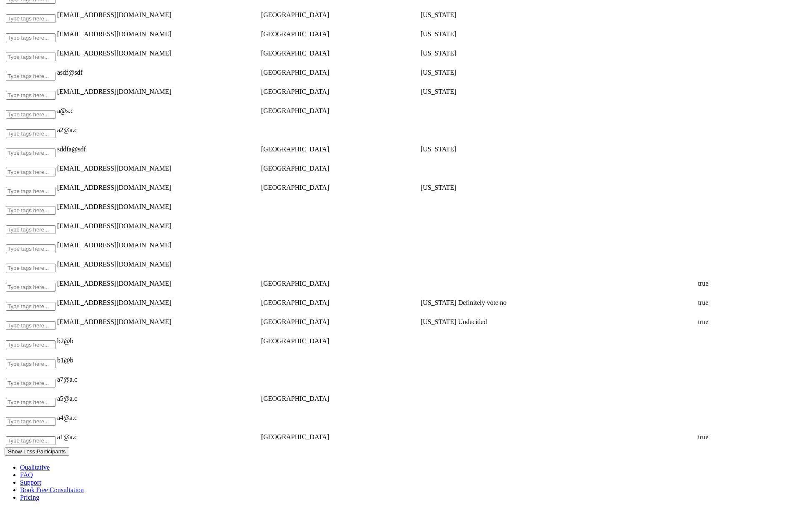
scroll to position [4229, 0]
click at [67, 447] on button "Show Less Participants" at bounding box center [37, 451] width 65 height 9
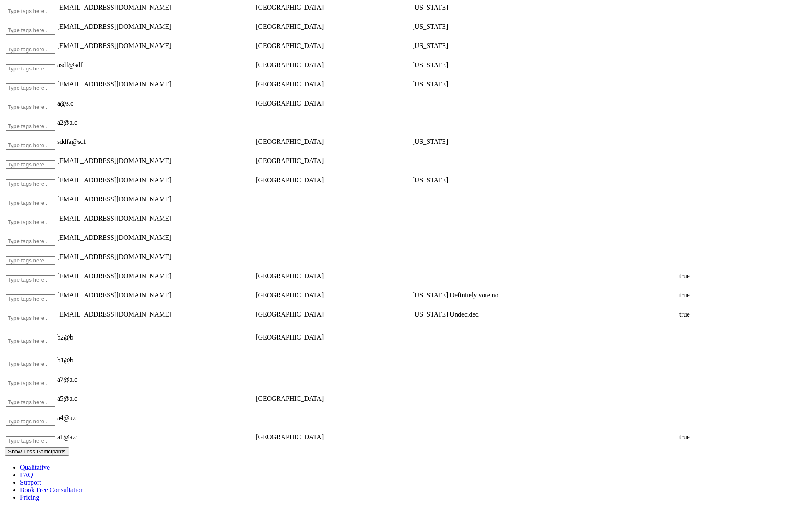
scroll to position [4229, 0]
click at [184, 428] on td "a1@a.c" at bounding box center [138, 437] width 163 height 18
click at [52, 447] on button "Show Less Participants" at bounding box center [37, 451] width 65 height 9
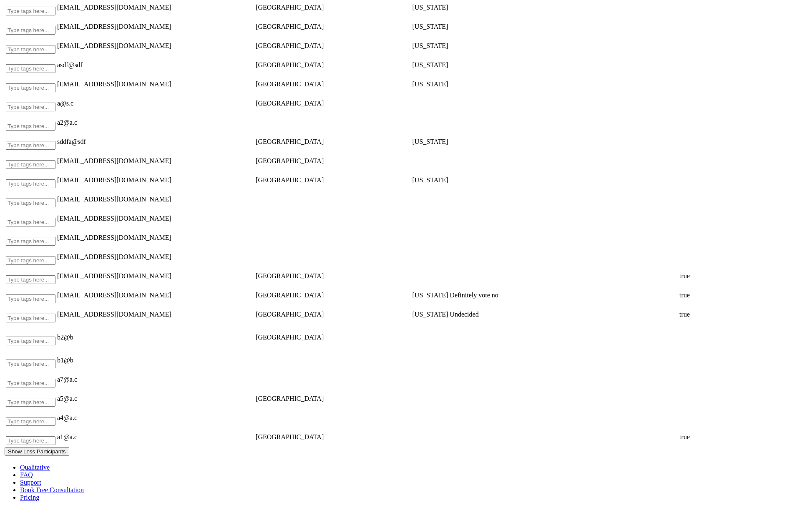
scroll to position [4229, 0]
click at [34, 447] on button "Show Less Participants" at bounding box center [37, 451] width 65 height 9
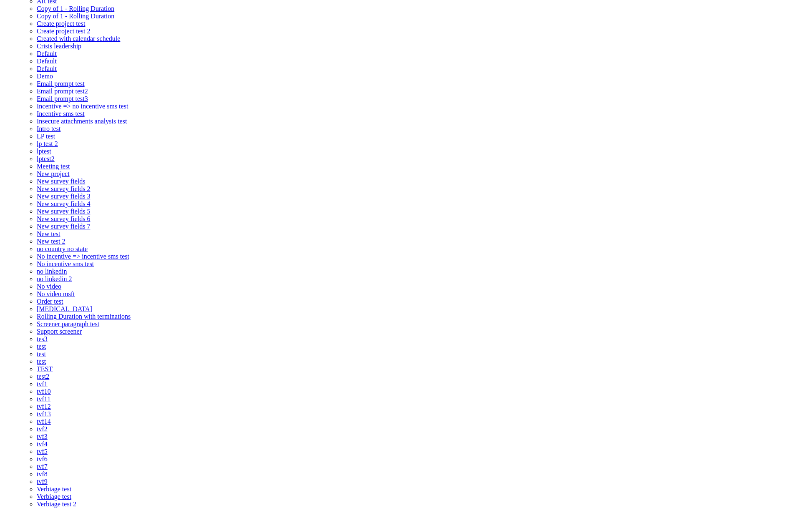
scroll to position [74, 0]
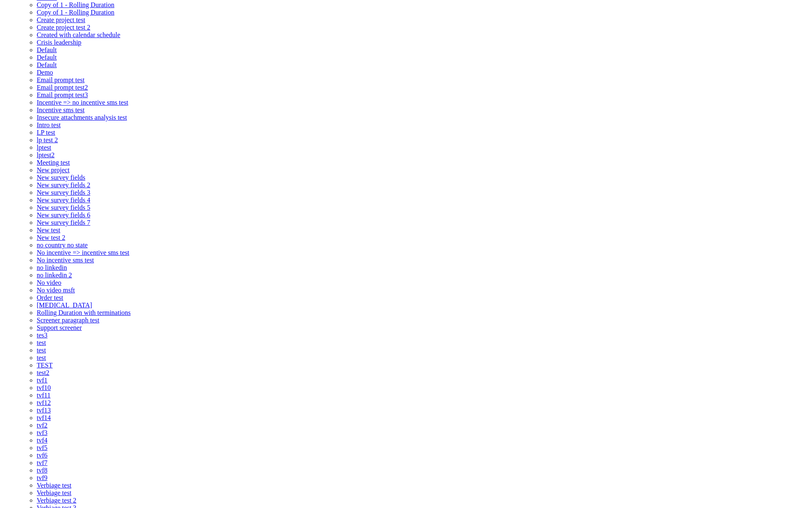
drag, startPoint x: 40, startPoint y: 419, endPoint x: 58, endPoint y: 422, distance: 17.9
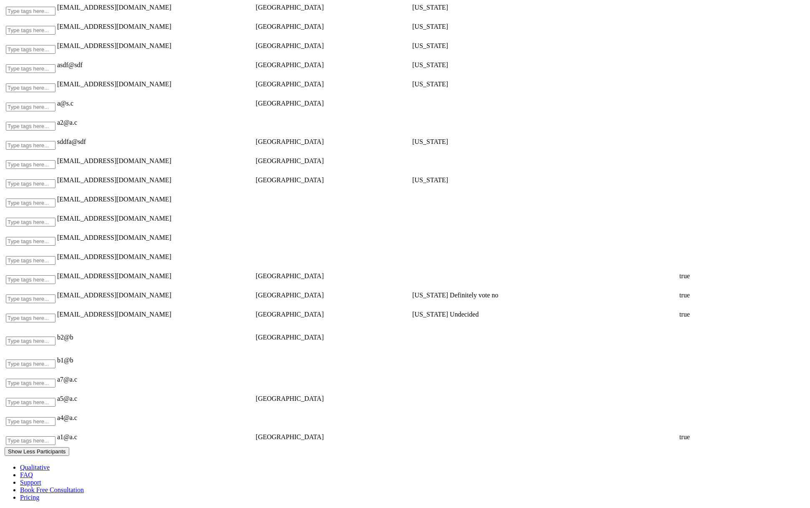
scroll to position [4229, 0]
click at [69, 447] on button "Show Less Participants" at bounding box center [37, 451] width 65 height 9
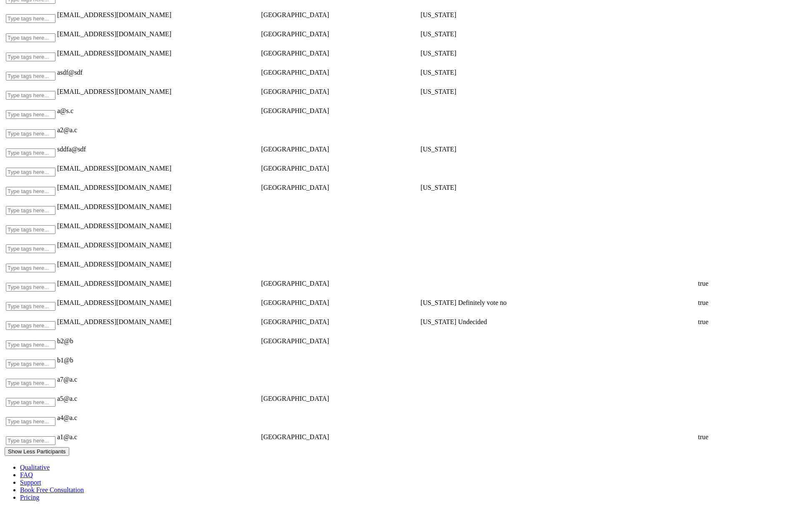
scroll to position [4229, 0]
click at [69, 447] on button "Show Less Participants" at bounding box center [37, 451] width 65 height 9
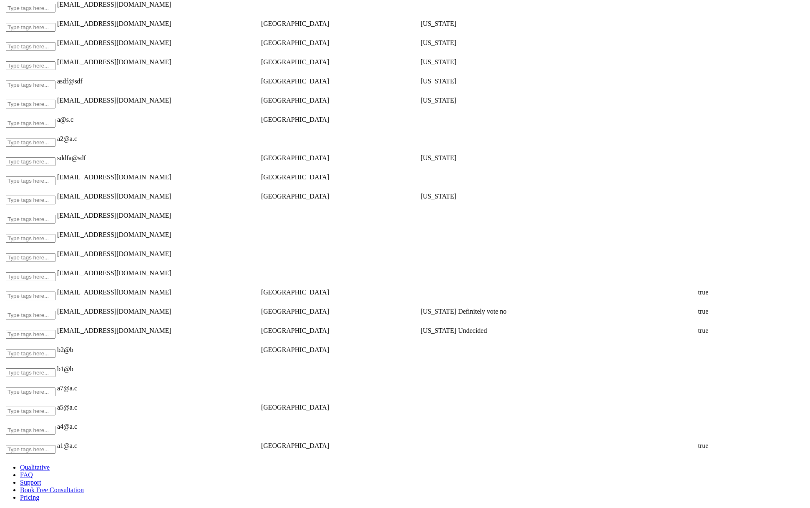
scroll to position [4210, 0]
drag, startPoint x: 26, startPoint y: 442, endPoint x: 66, endPoint y: 450, distance: 40.8
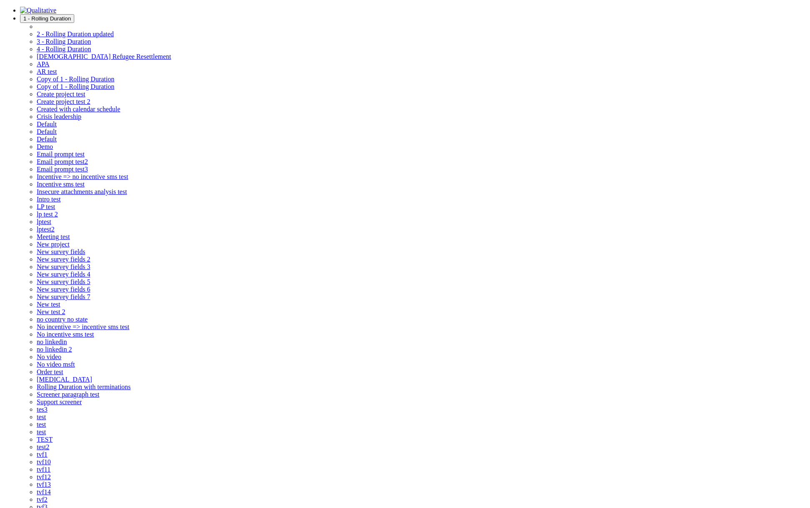
scroll to position [0, 0]
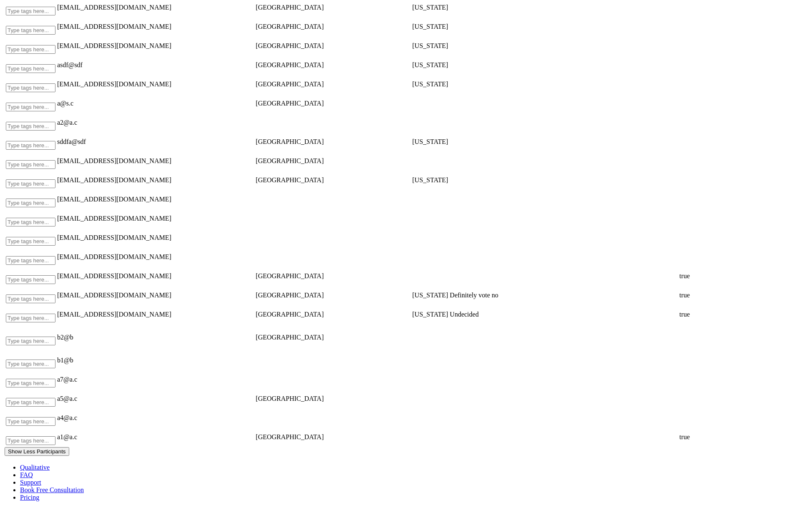
scroll to position [1967, 0]
